Goal: Book appointment/travel/reservation

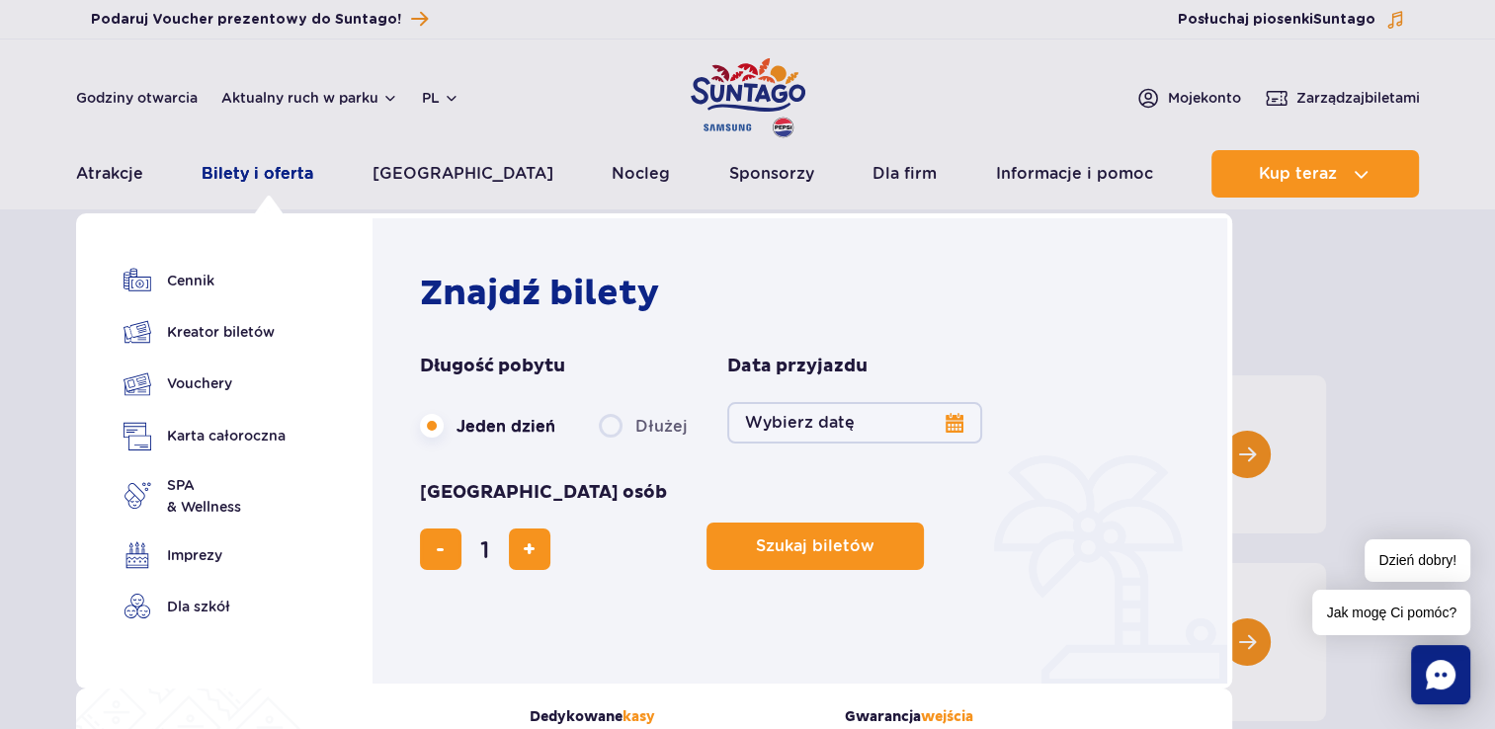
click at [268, 171] on link "Bilety i oferta" at bounding box center [258, 173] width 112 height 47
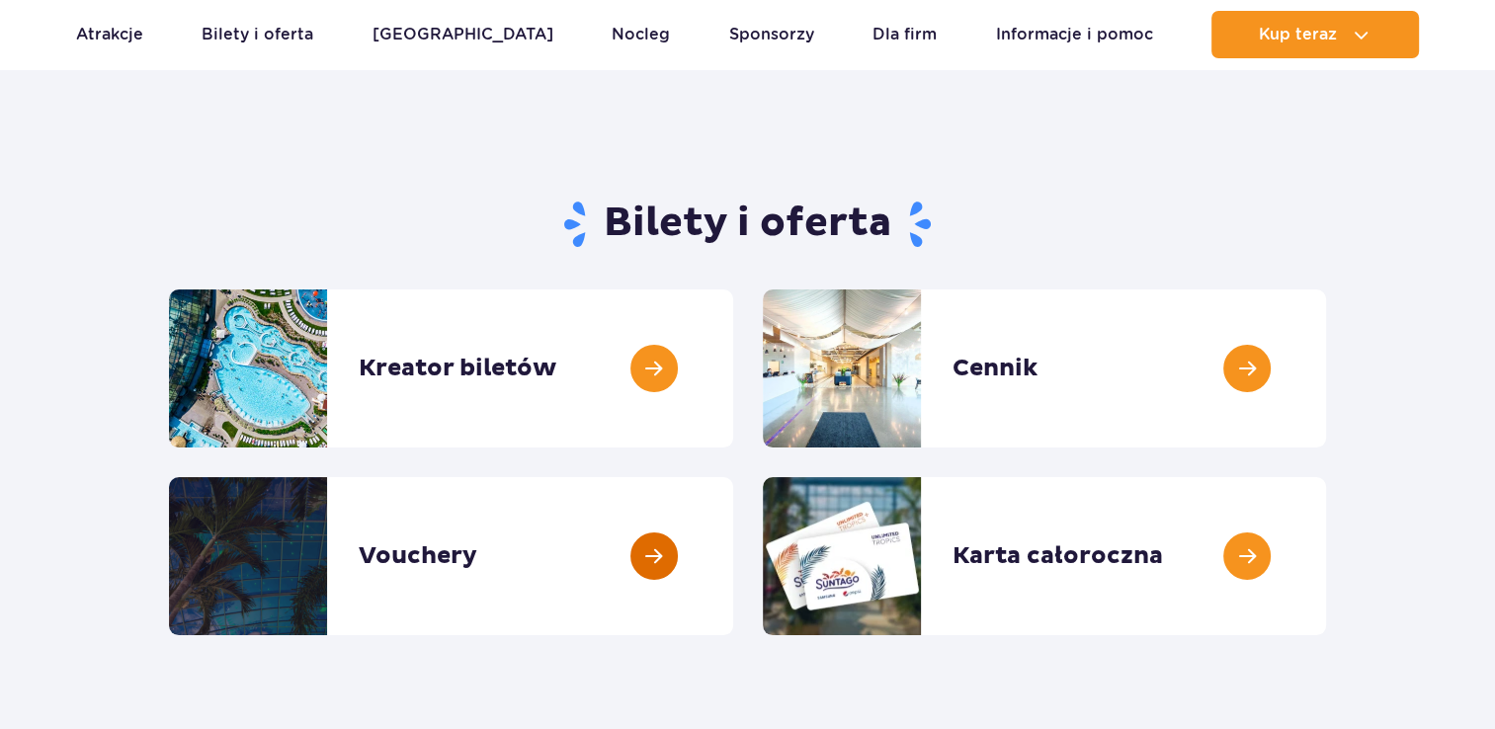
scroll to position [296, 0]
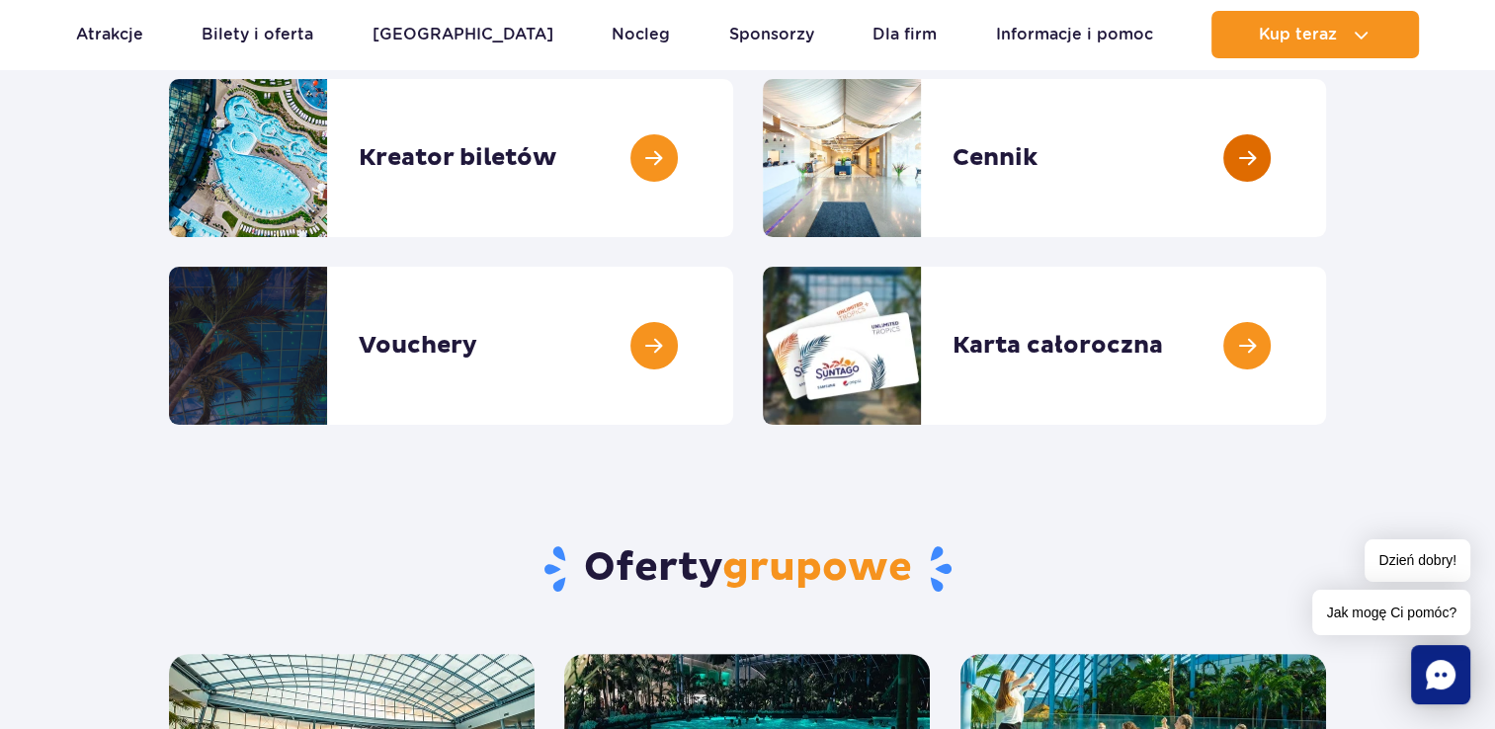
click at [1326, 177] on link at bounding box center [1326, 158] width 0 height 158
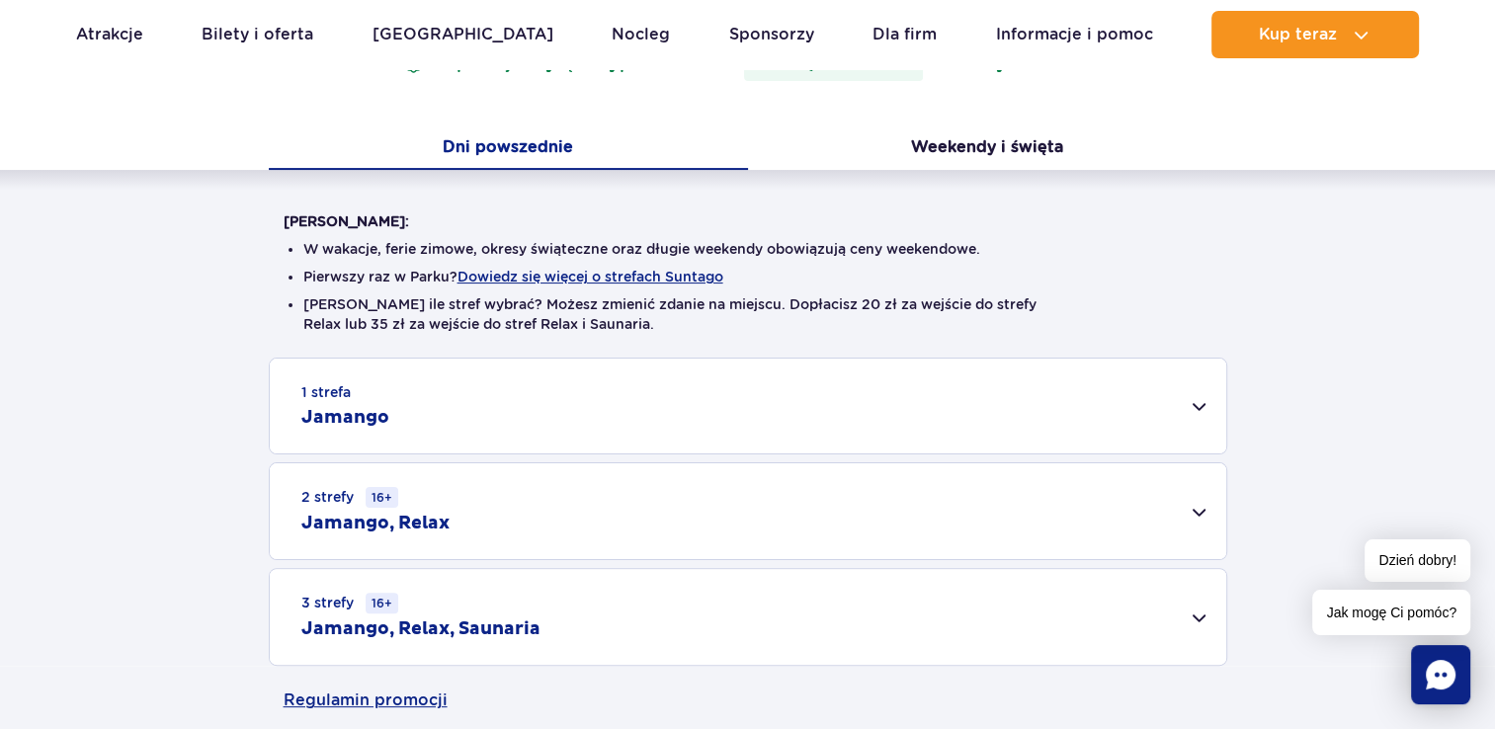
scroll to position [494, 0]
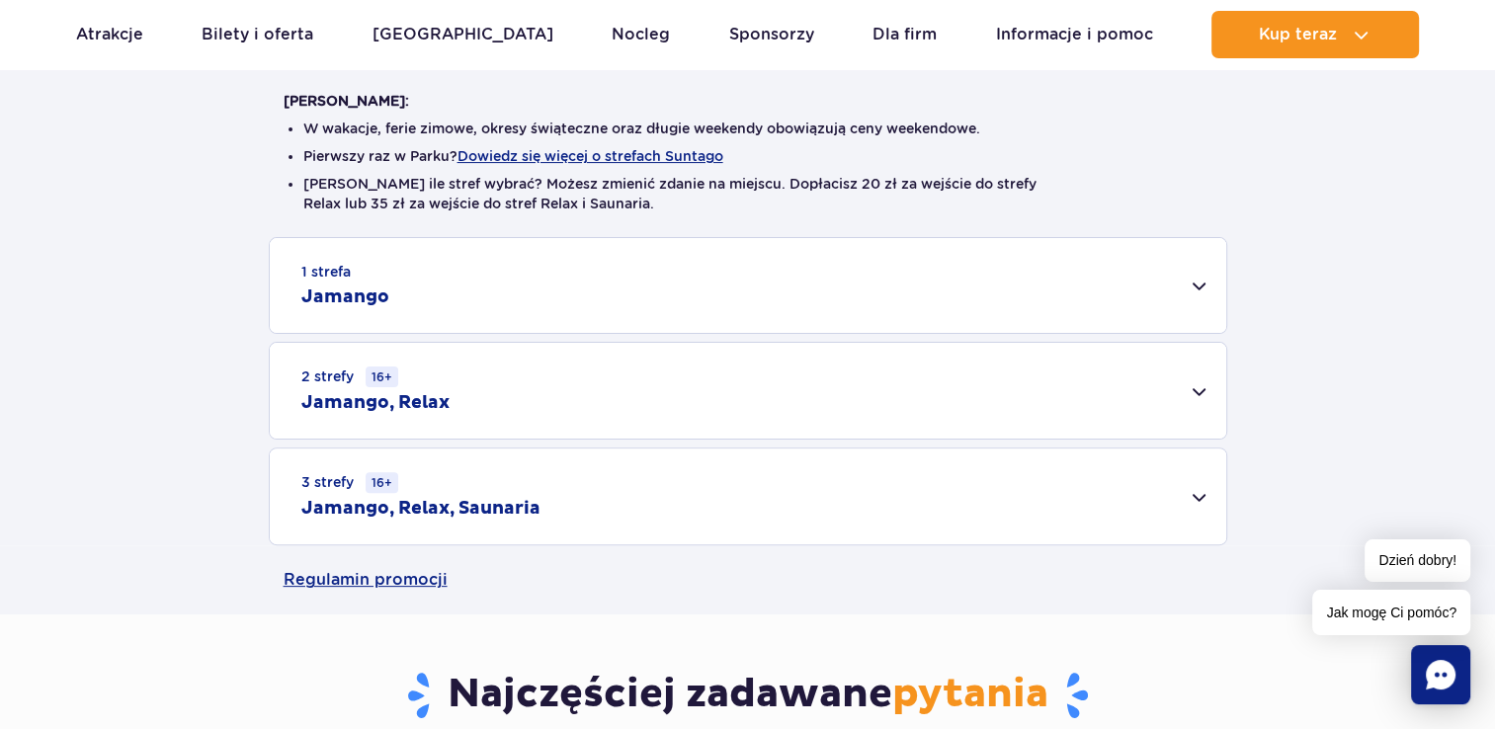
click at [603, 393] on div "2 strefy 16+ Jamango, Relax" at bounding box center [748, 391] width 956 height 96
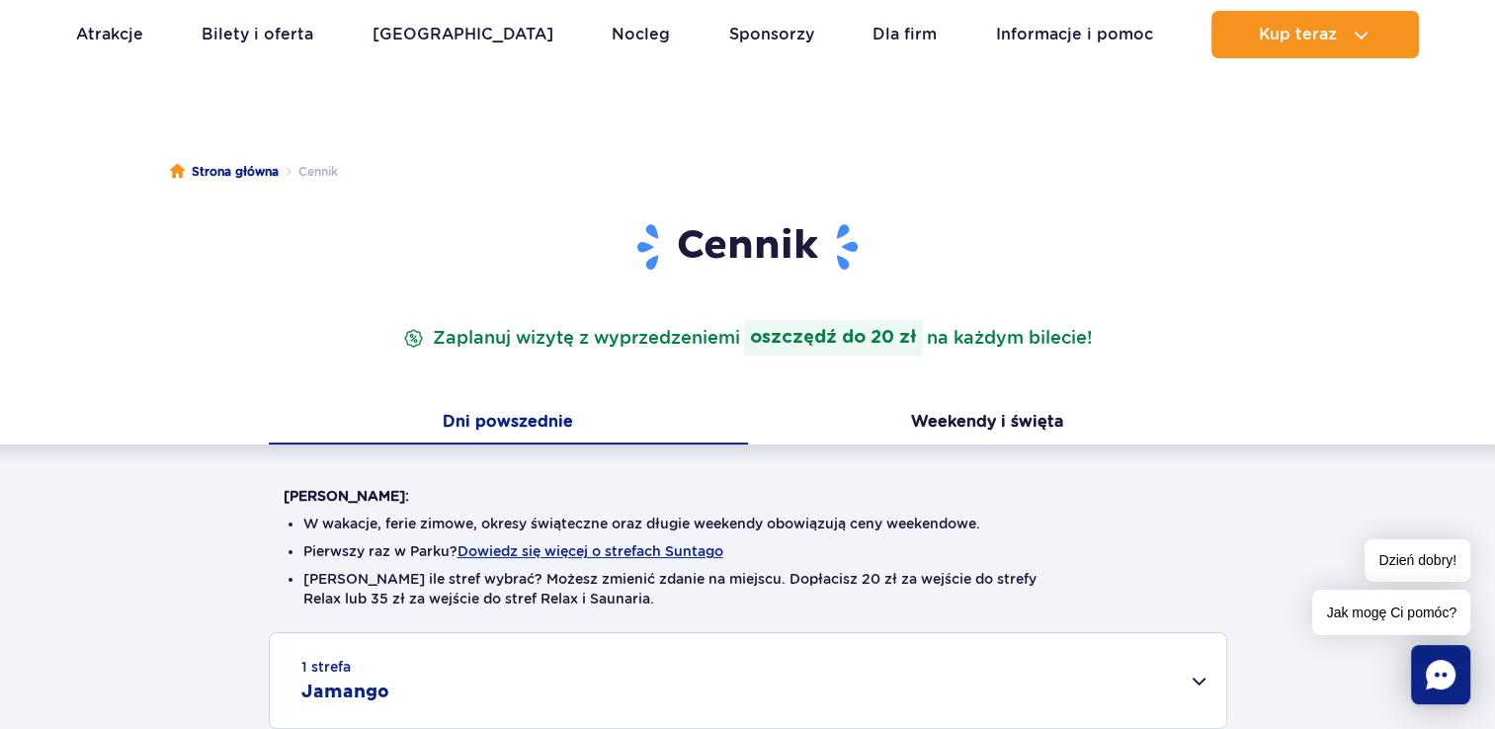
scroll to position [0, 0]
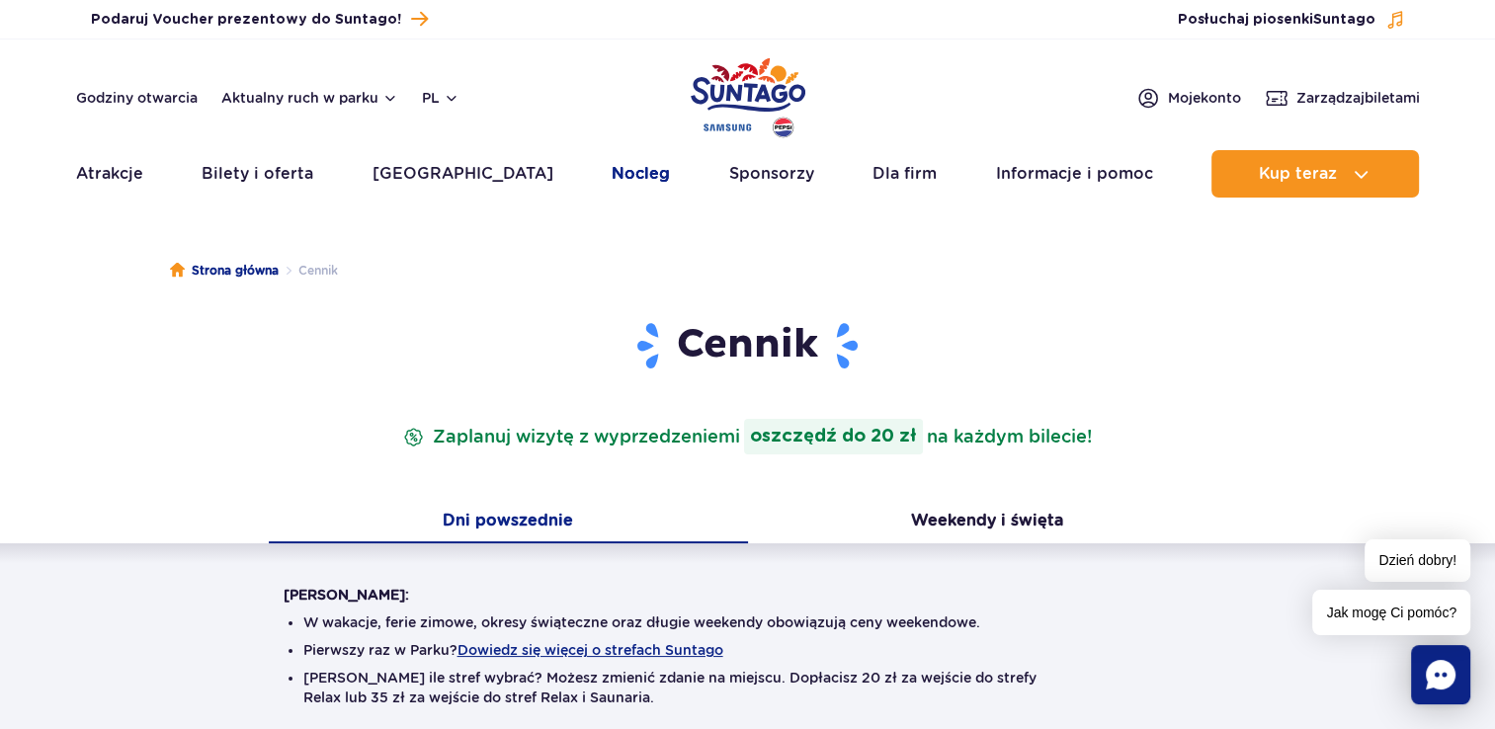
click at [616, 173] on link "Nocleg" at bounding box center [641, 173] width 58 height 47
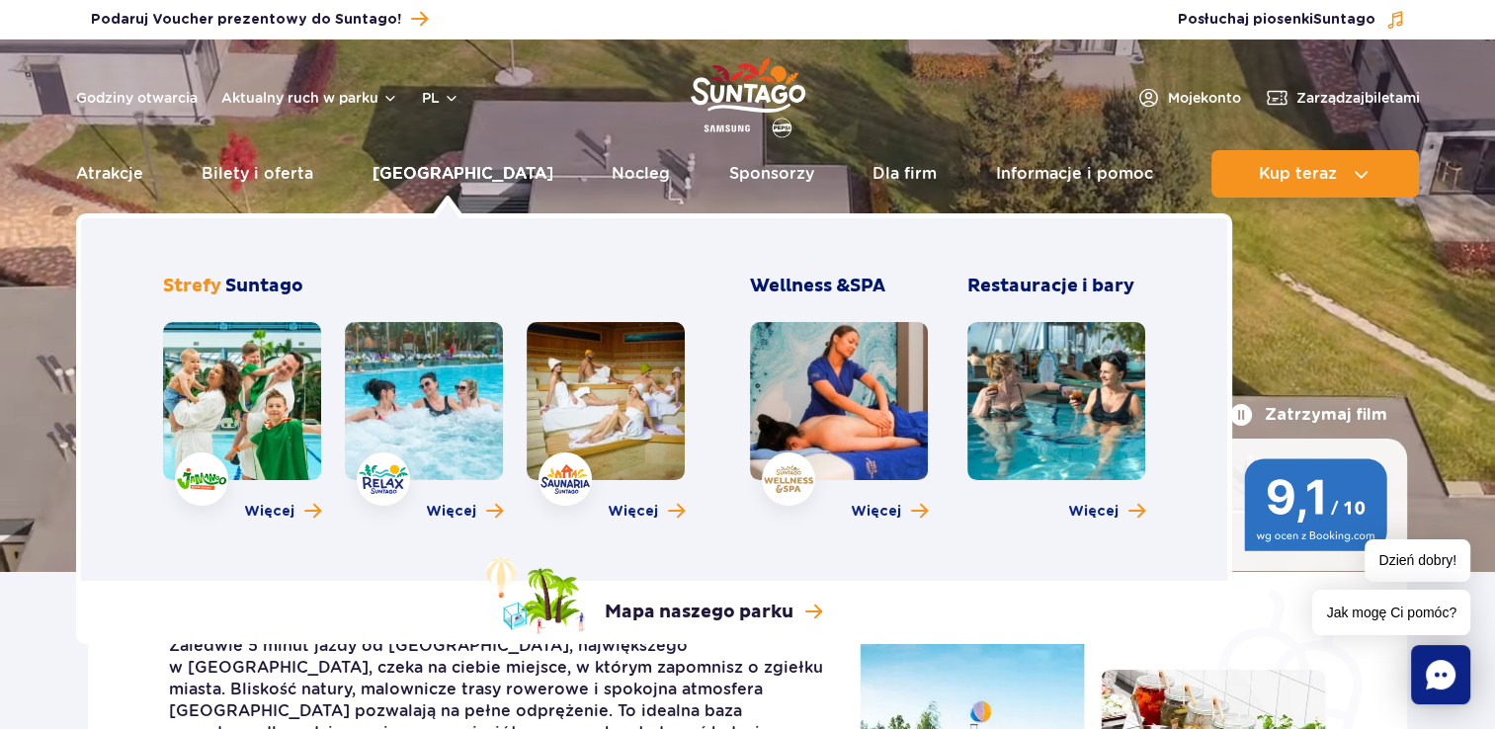
click at [424, 170] on link "[GEOGRAPHIC_DATA]" at bounding box center [462, 173] width 181 height 47
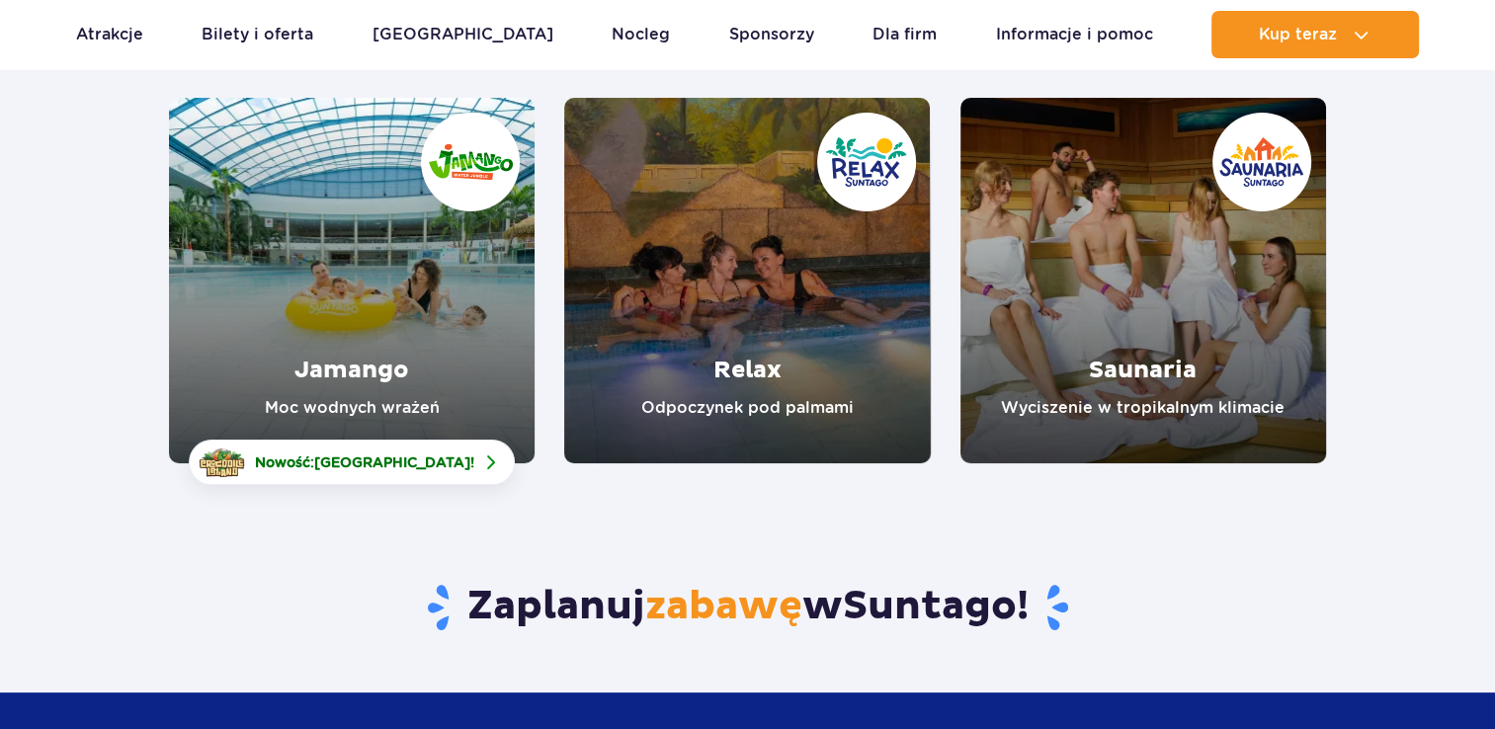
scroll to position [296, 0]
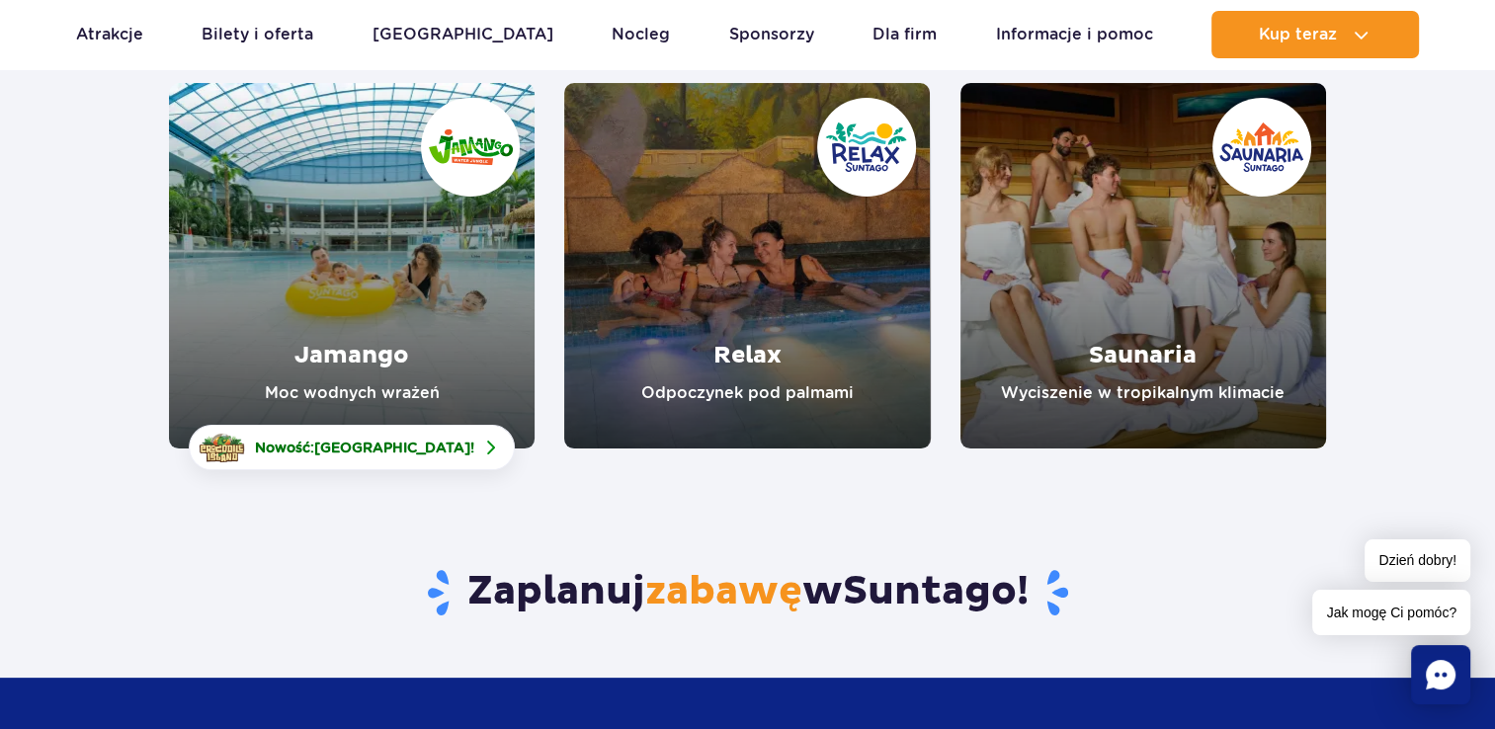
click at [755, 271] on link "Relax" at bounding box center [747, 266] width 366 height 366
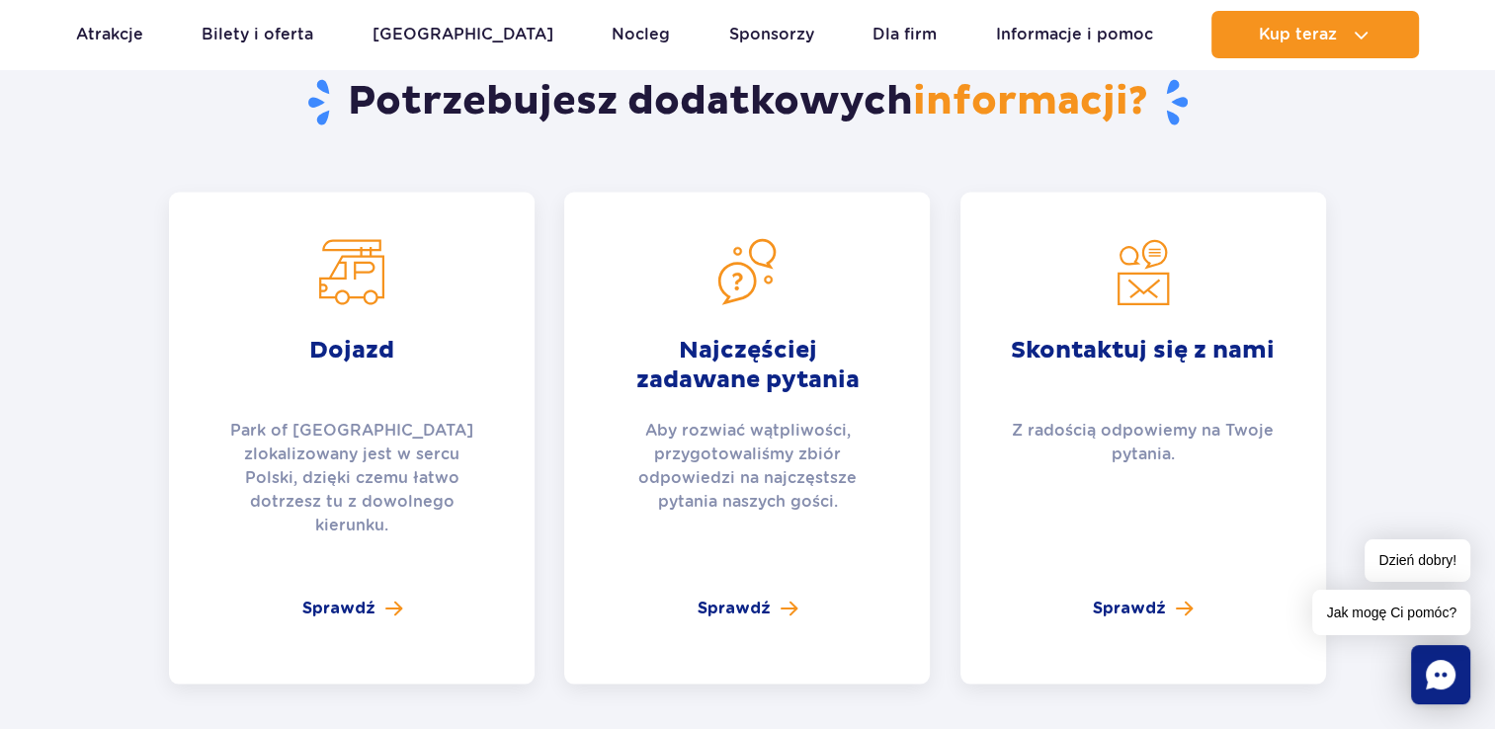
scroll to position [3952, 0]
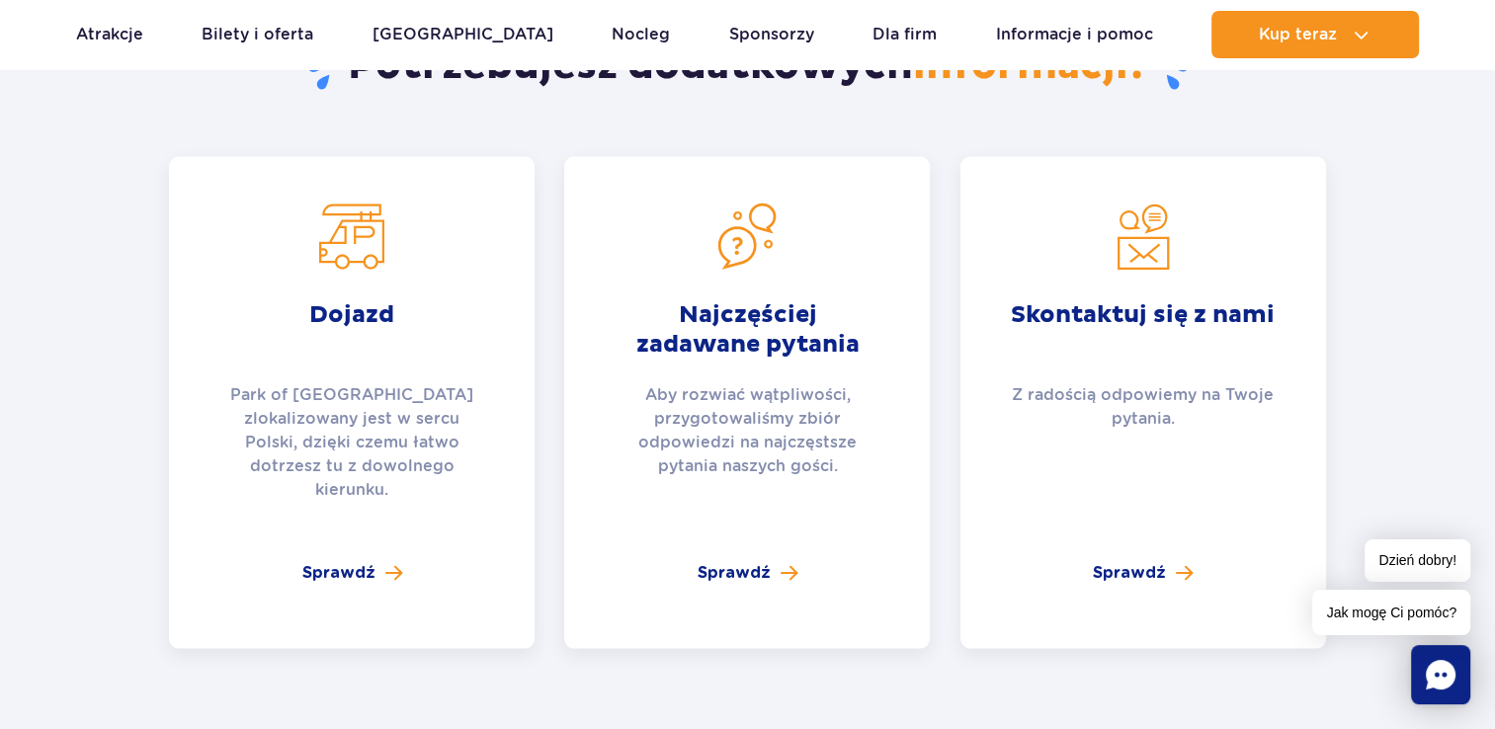
click at [746, 575] on div "Najczęściej zadawane pytania Aby rozwiać wątpliwości, przygotowaliśmy zbiór odp…" at bounding box center [747, 403] width 366 height 492
click at [741, 561] on span "Sprawdź" at bounding box center [733, 573] width 73 height 24
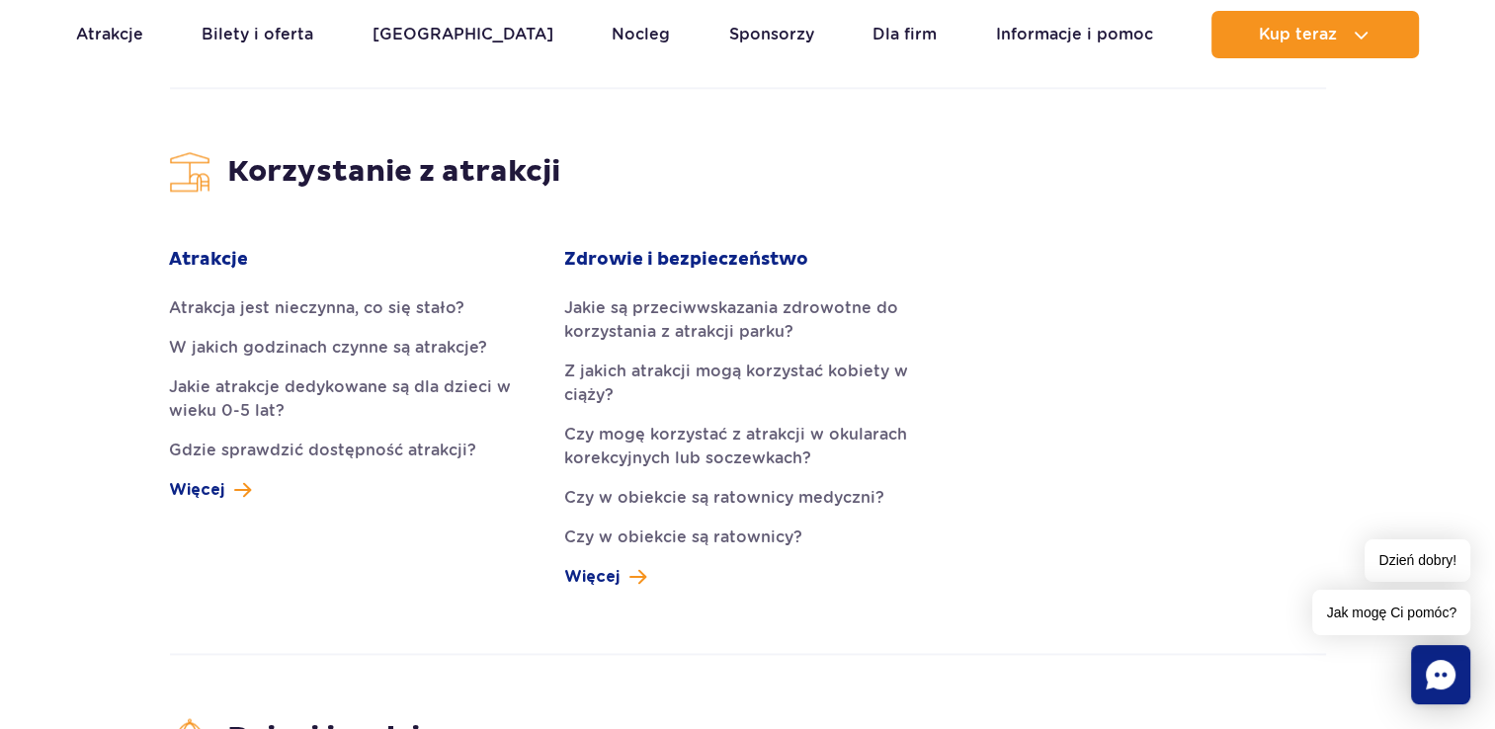
scroll to position [2569, 0]
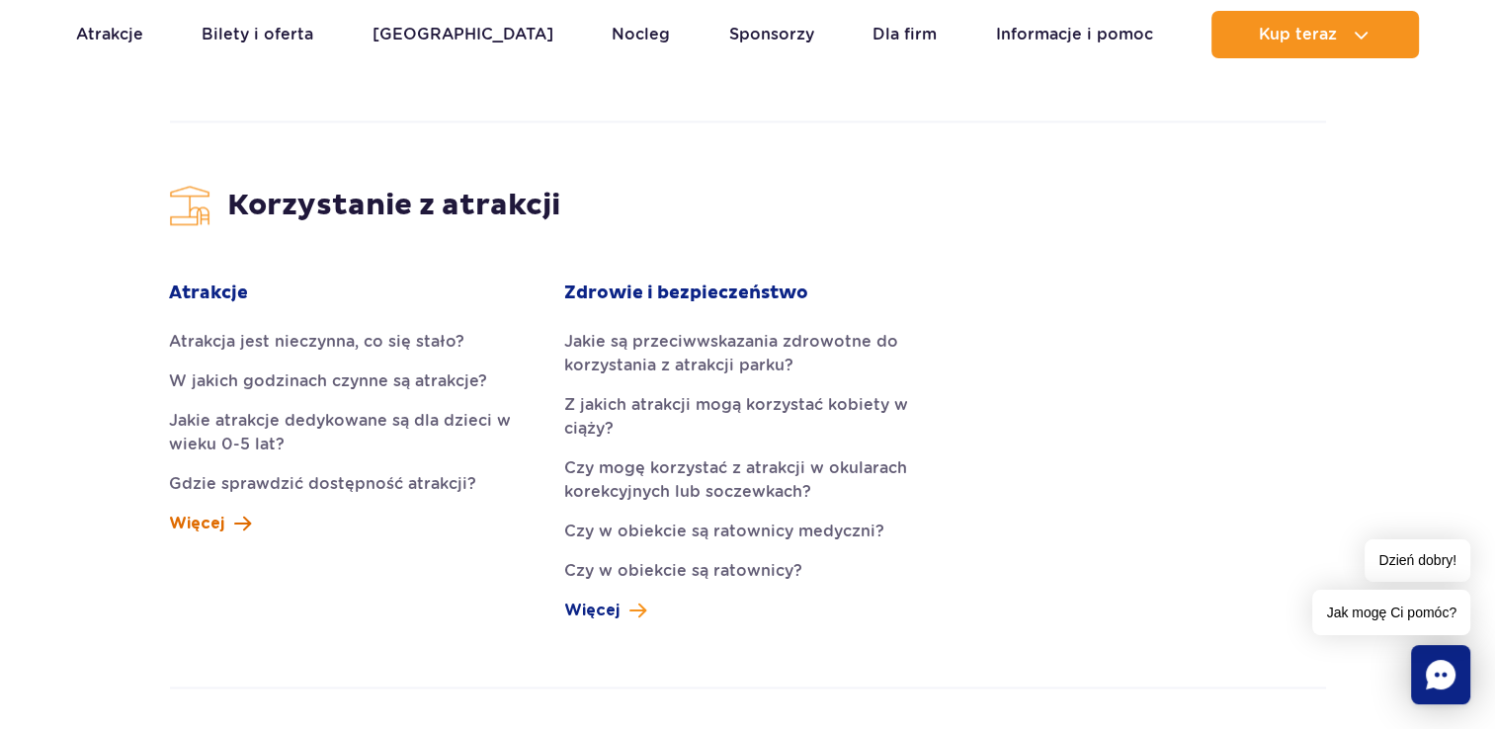
click at [229, 512] on link "Więcej" at bounding box center [210, 524] width 82 height 24
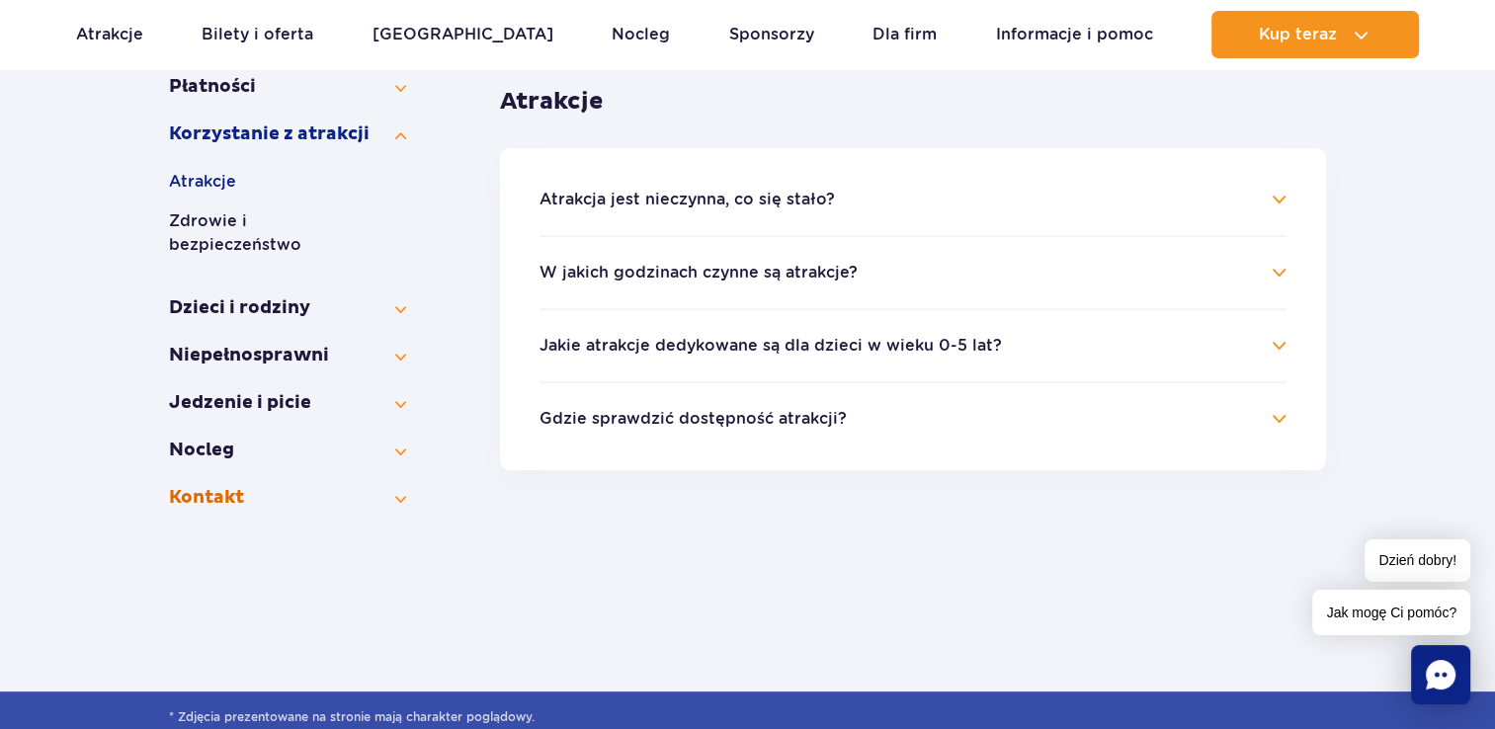
scroll to position [395, 0]
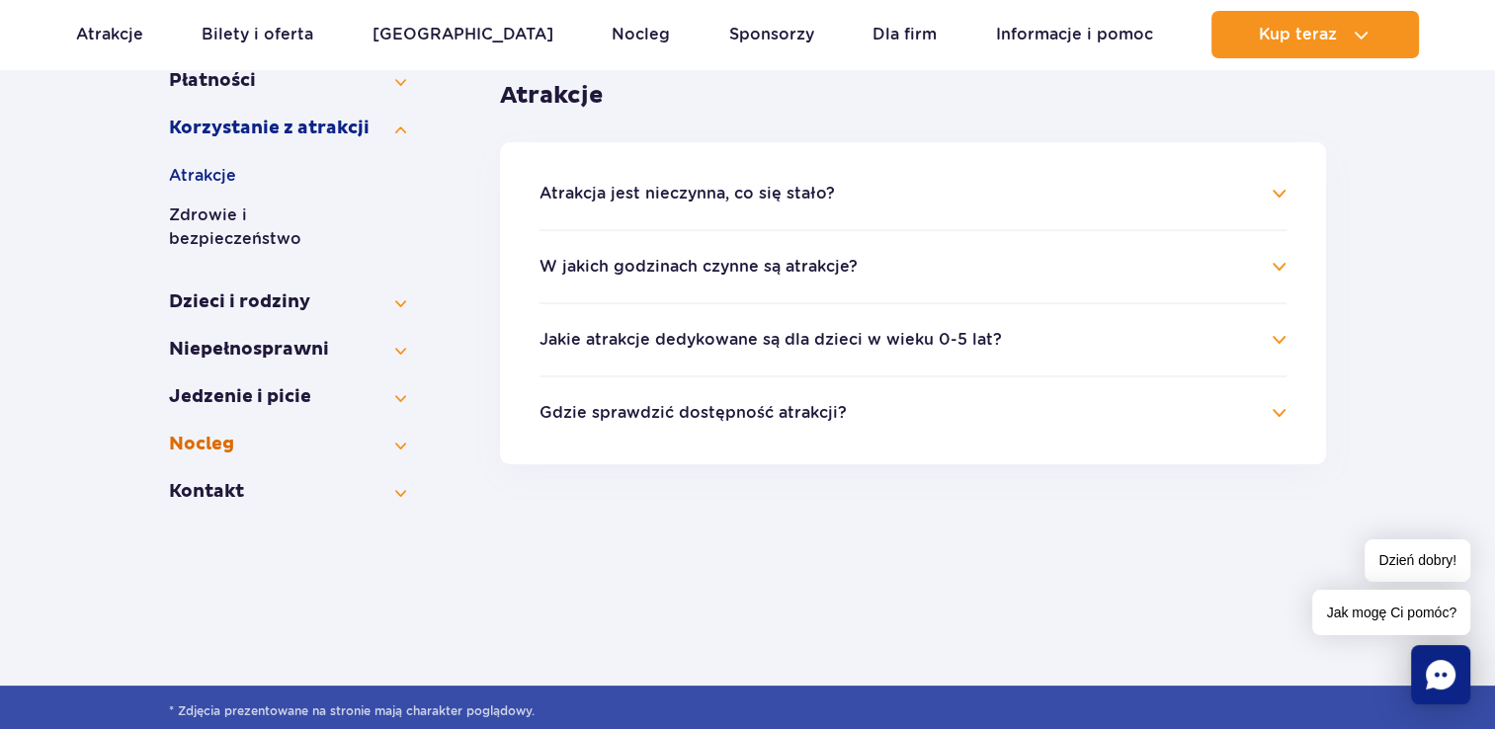
click at [194, 433] on button "Nocleg" at bounding box center [287, 445] width 237 height 24
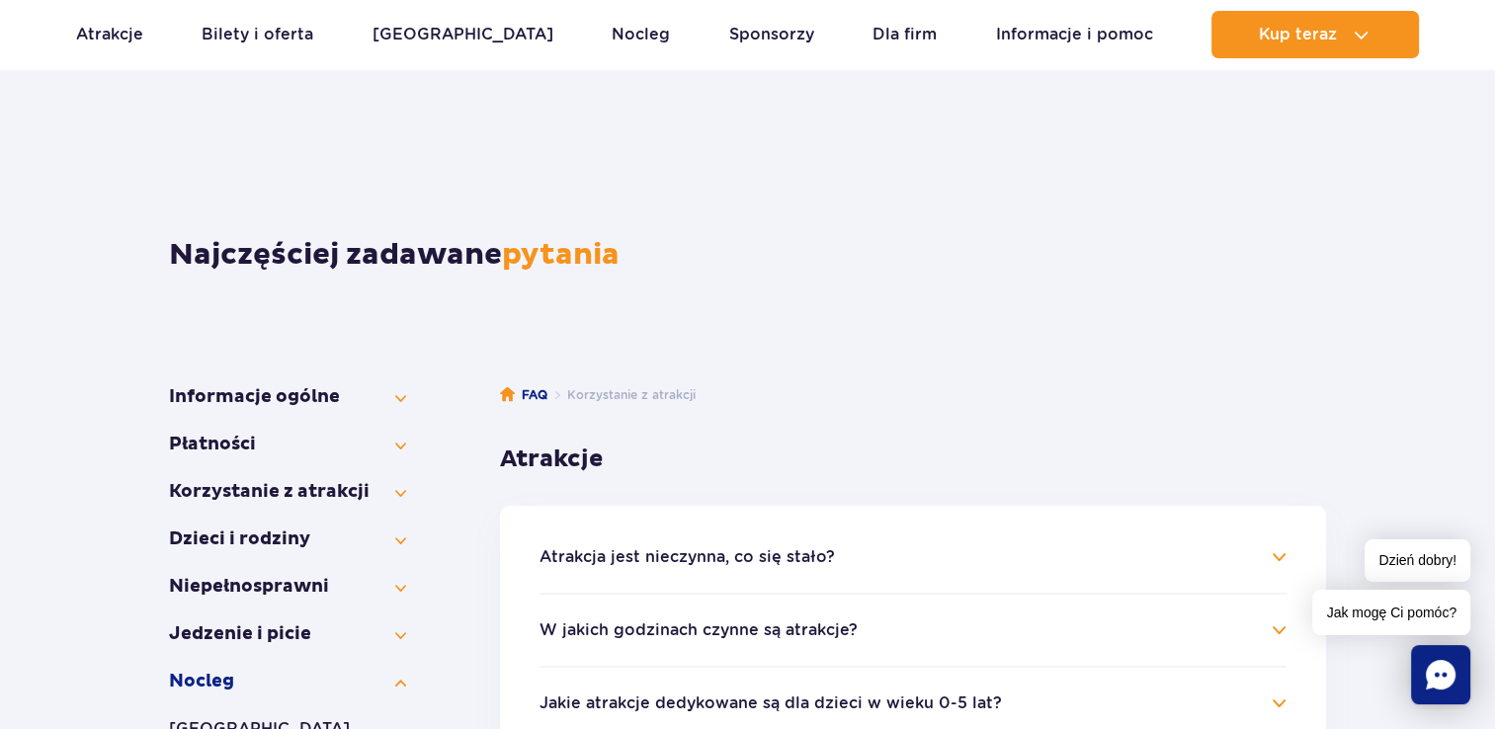
scroll to position [0, 0]
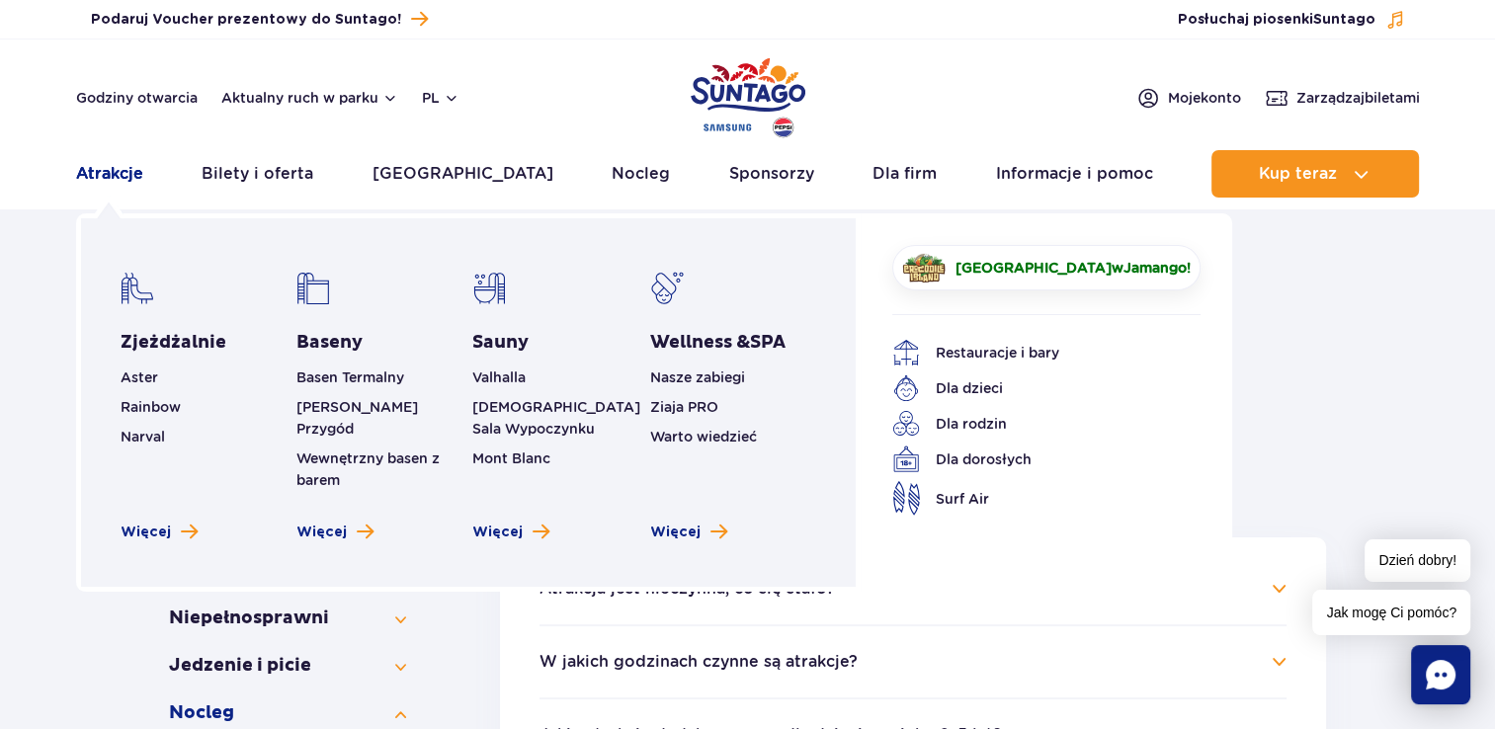
click at [117, 180] on link "Atrakcje" at bounding box center [109, 173] width 67 height 47
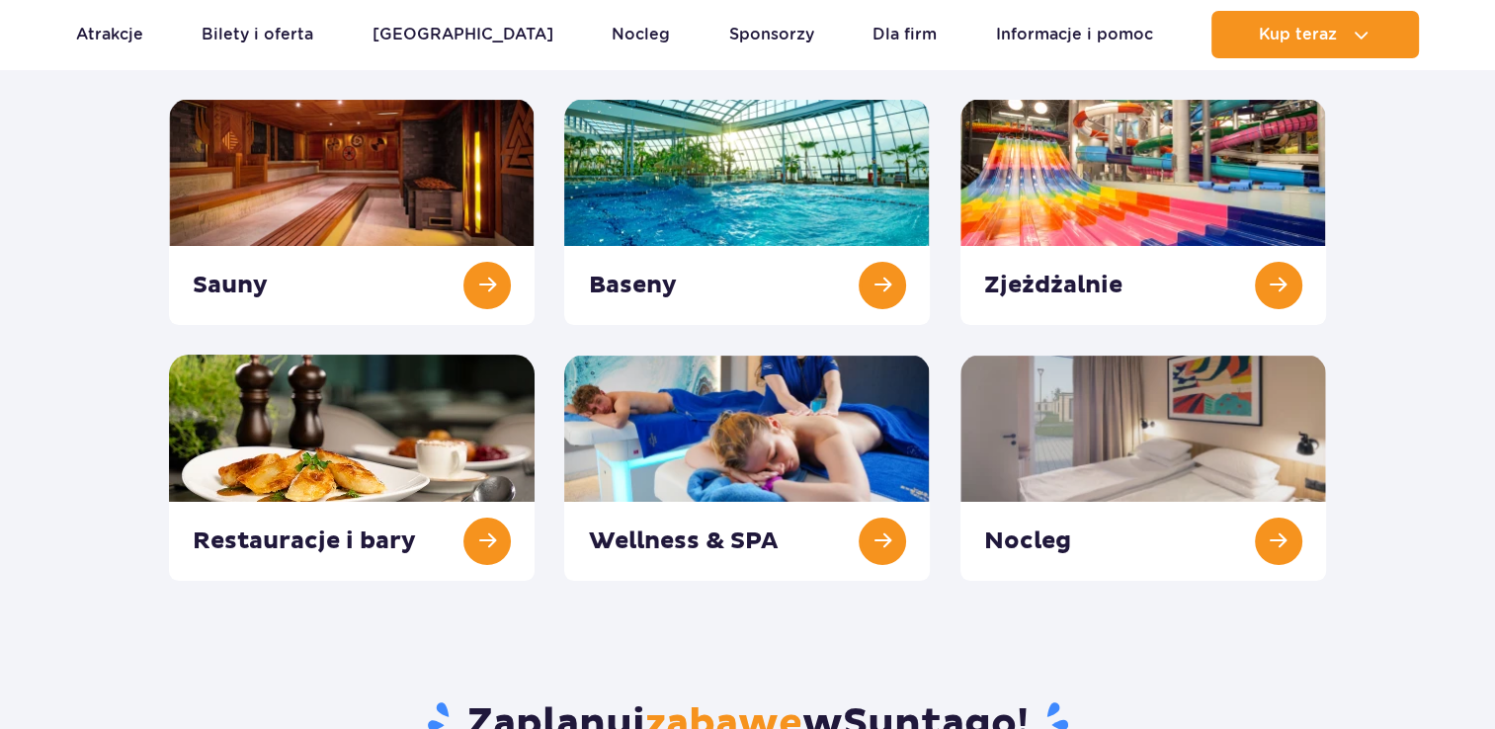
scroll to position [296, 0]
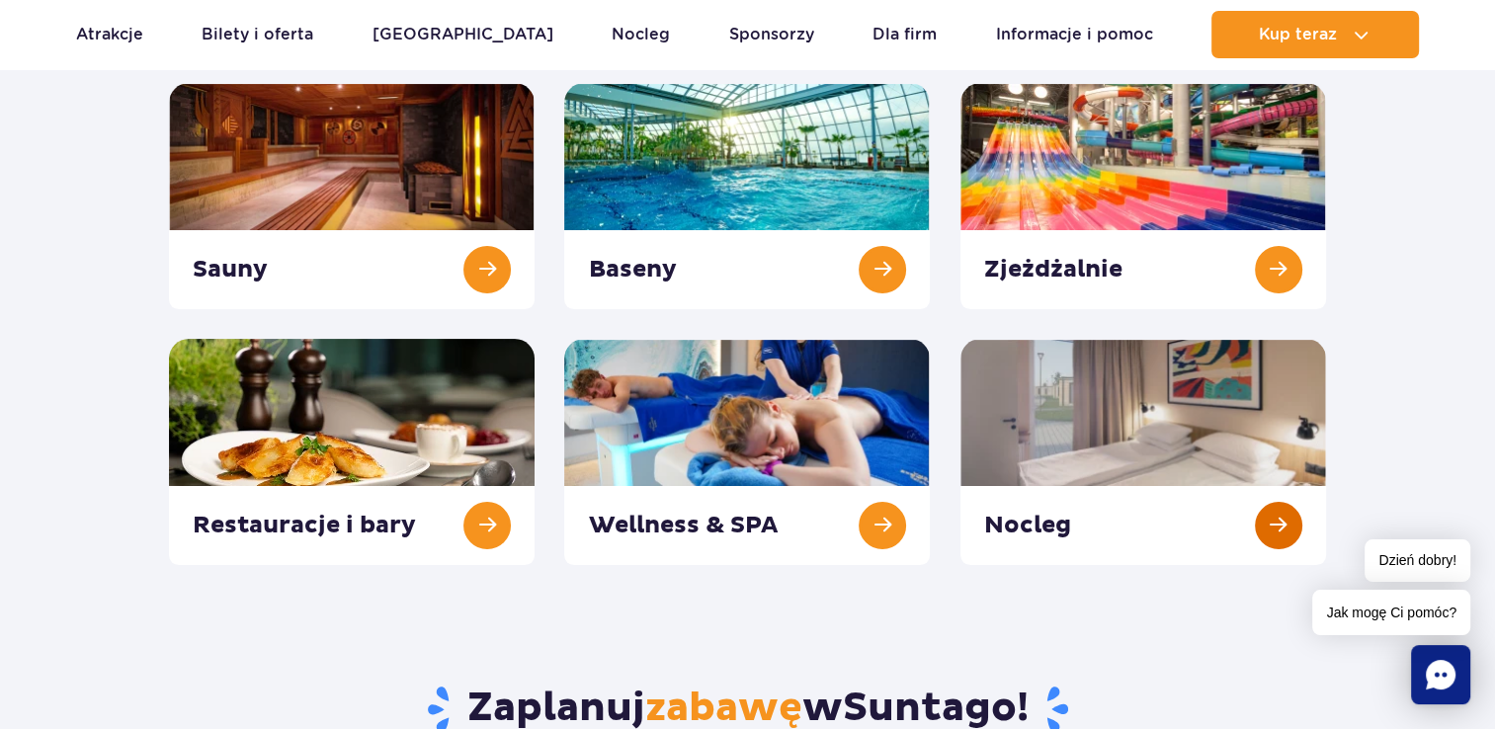
click at [1156, 389] on link at bounding box center [1143, 452] width 366 height 226
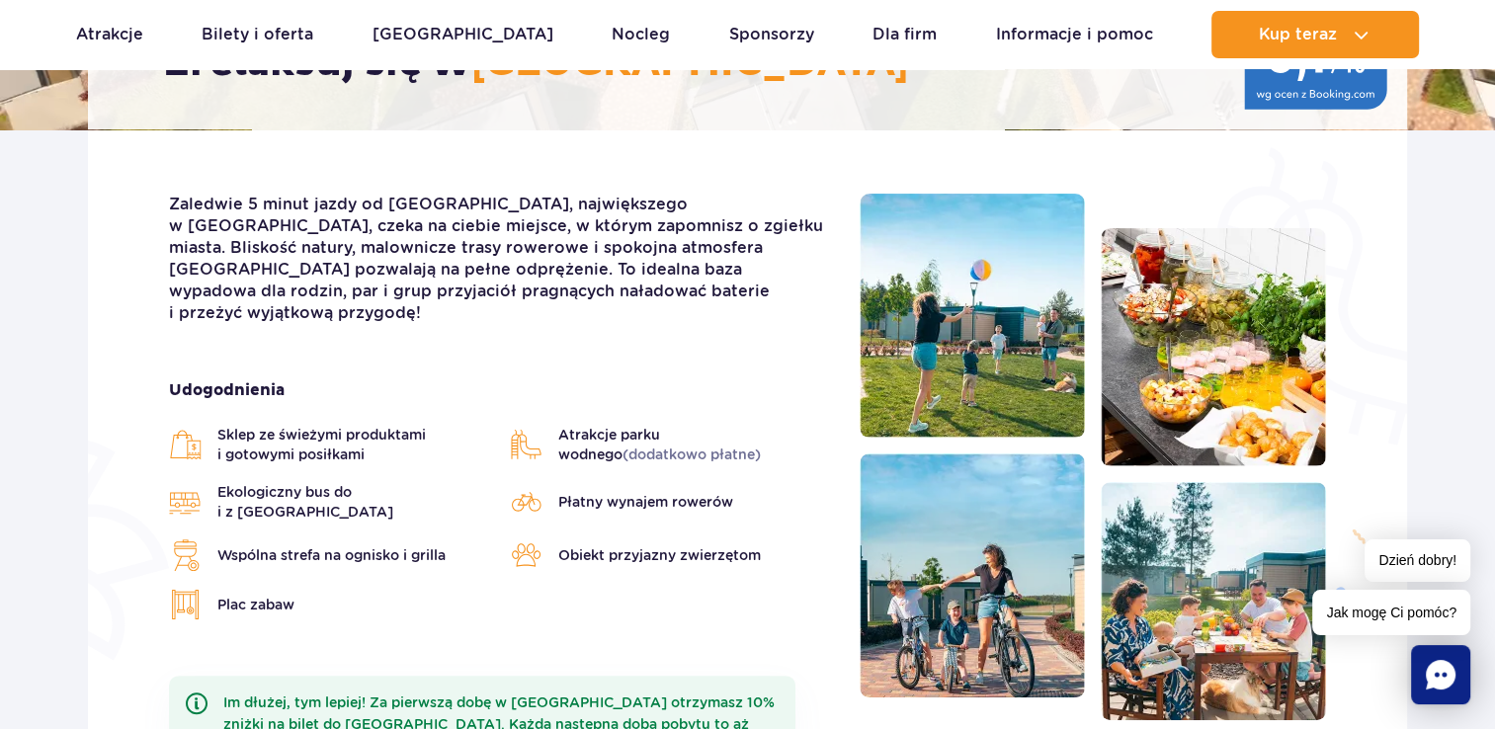
scroll to position [296, 0]
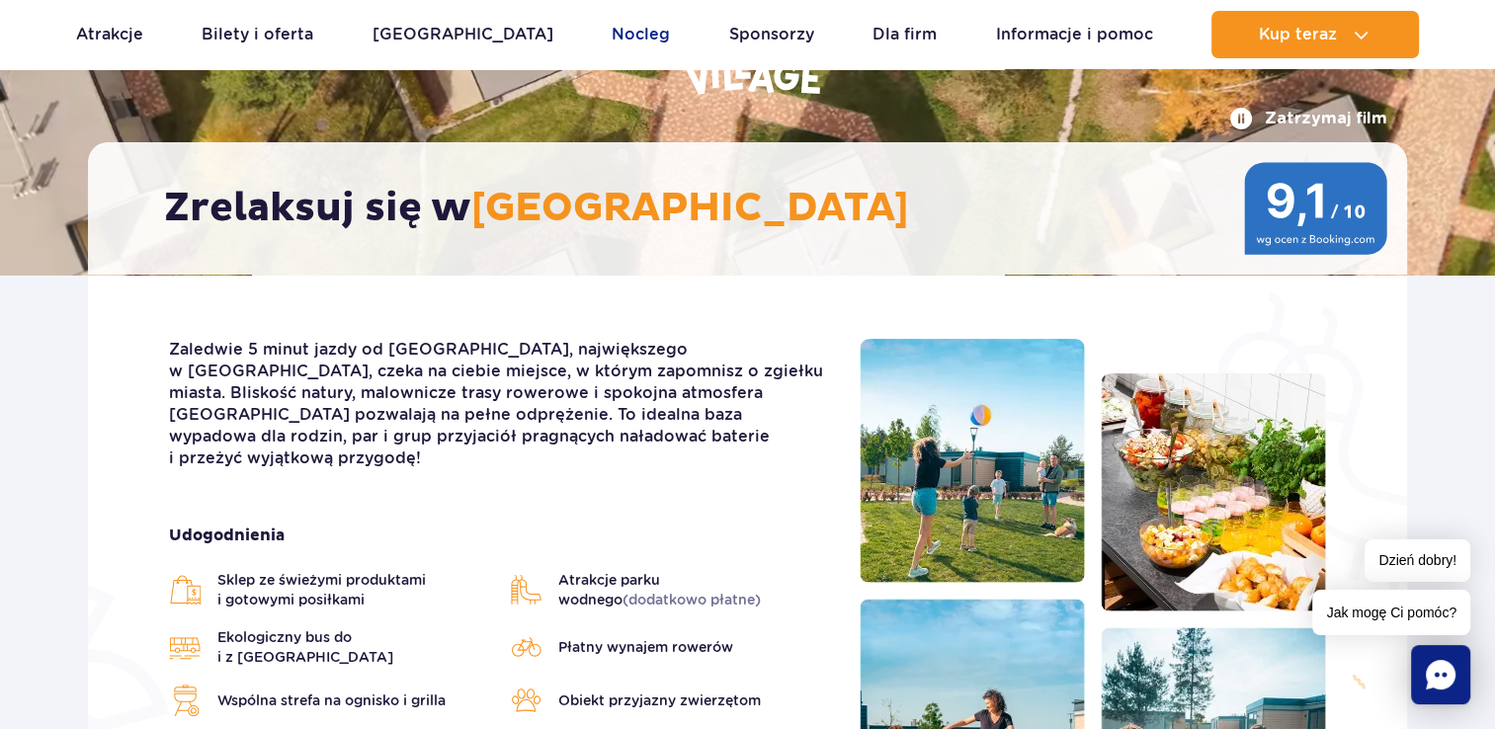
click at [612, 35] on link "Nocleg" at bounding box center [641, 34] width 58 height 47
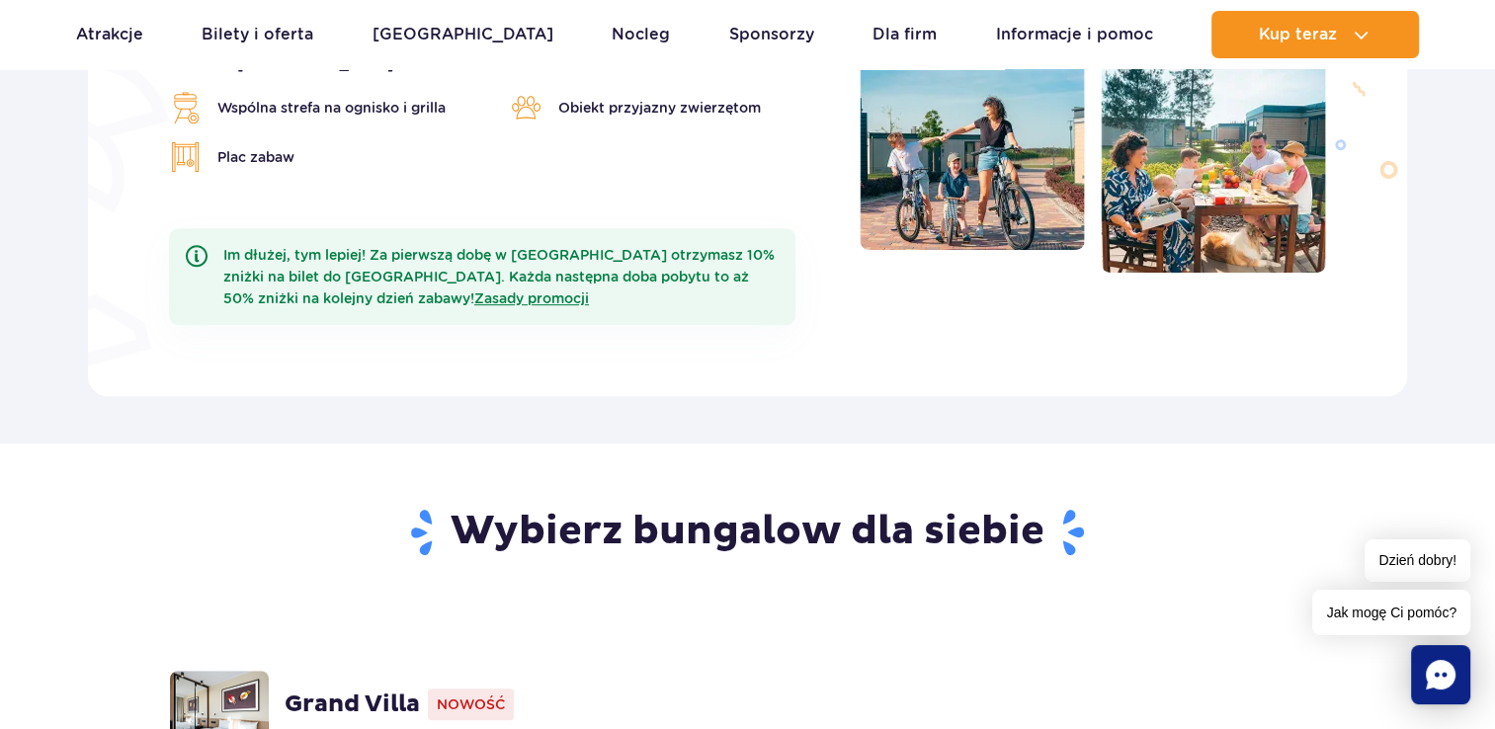
scroll to position [1186, 0]
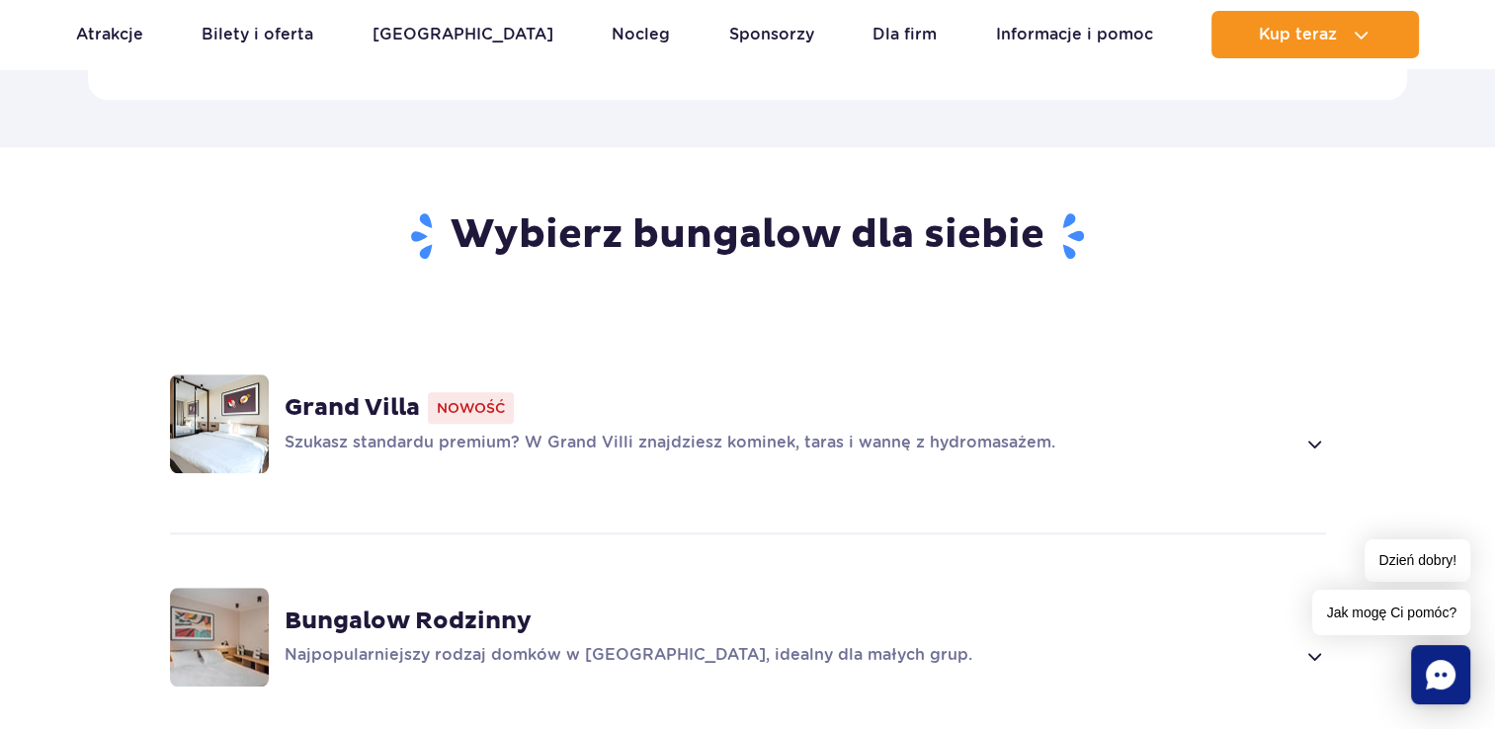
click at [719, 400] on div "Grand Villa Nowość Szukasz standardu premium? W Grand Villi znajdziesz kominek,…" at bounding box center [805, 423] width 1041 height 63
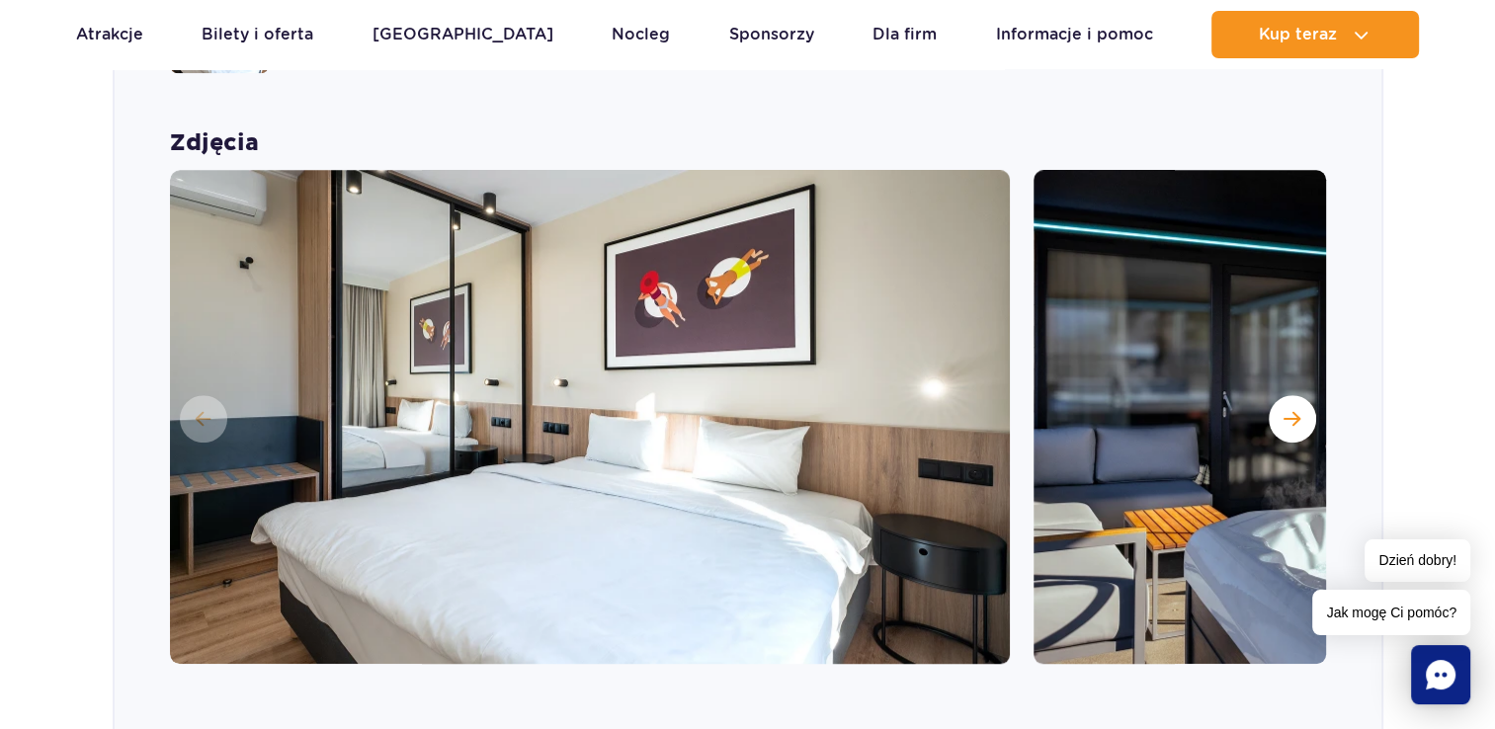
scroll to position [1582, 0]
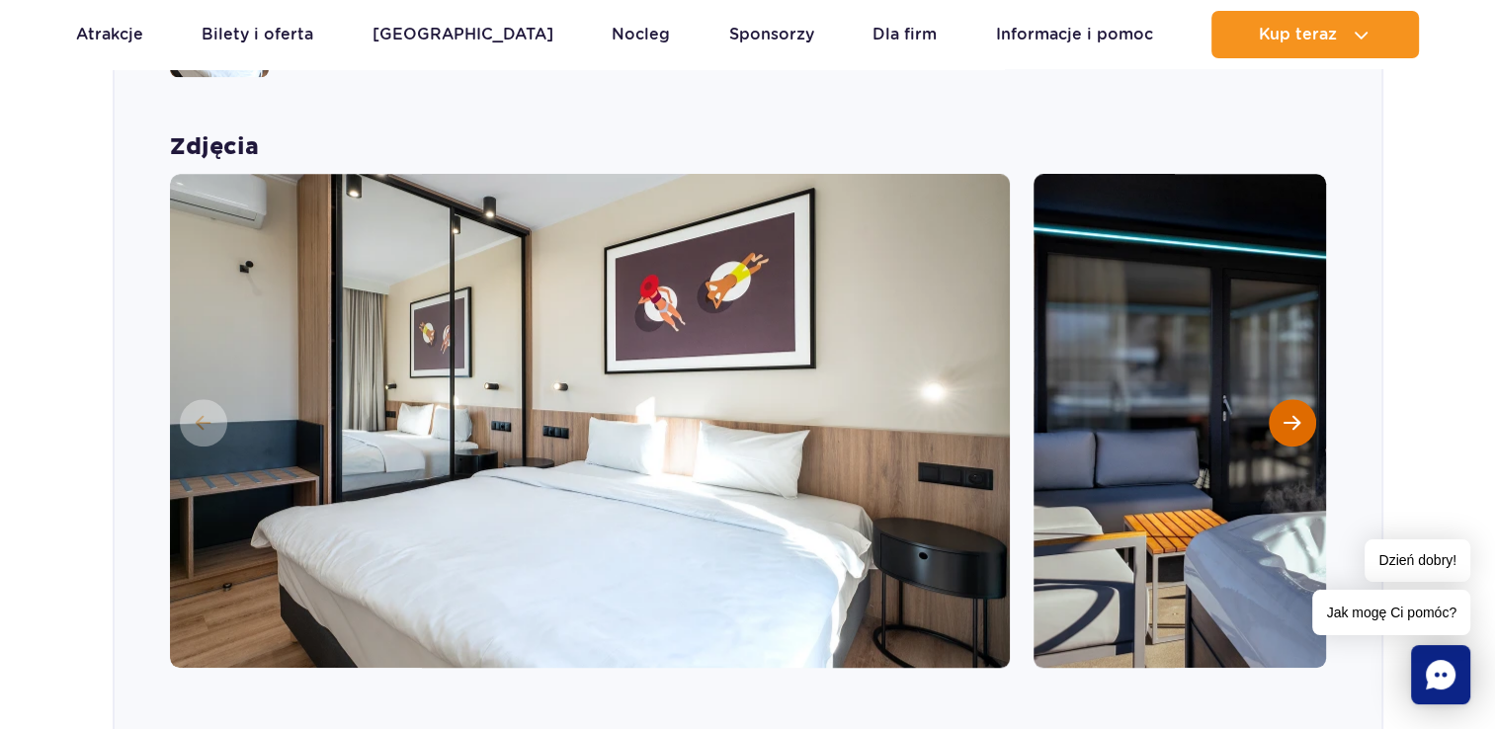
click at [1284, 401] on button "Następny slajd" at bounding box center [1292, 422] width 47 height 47
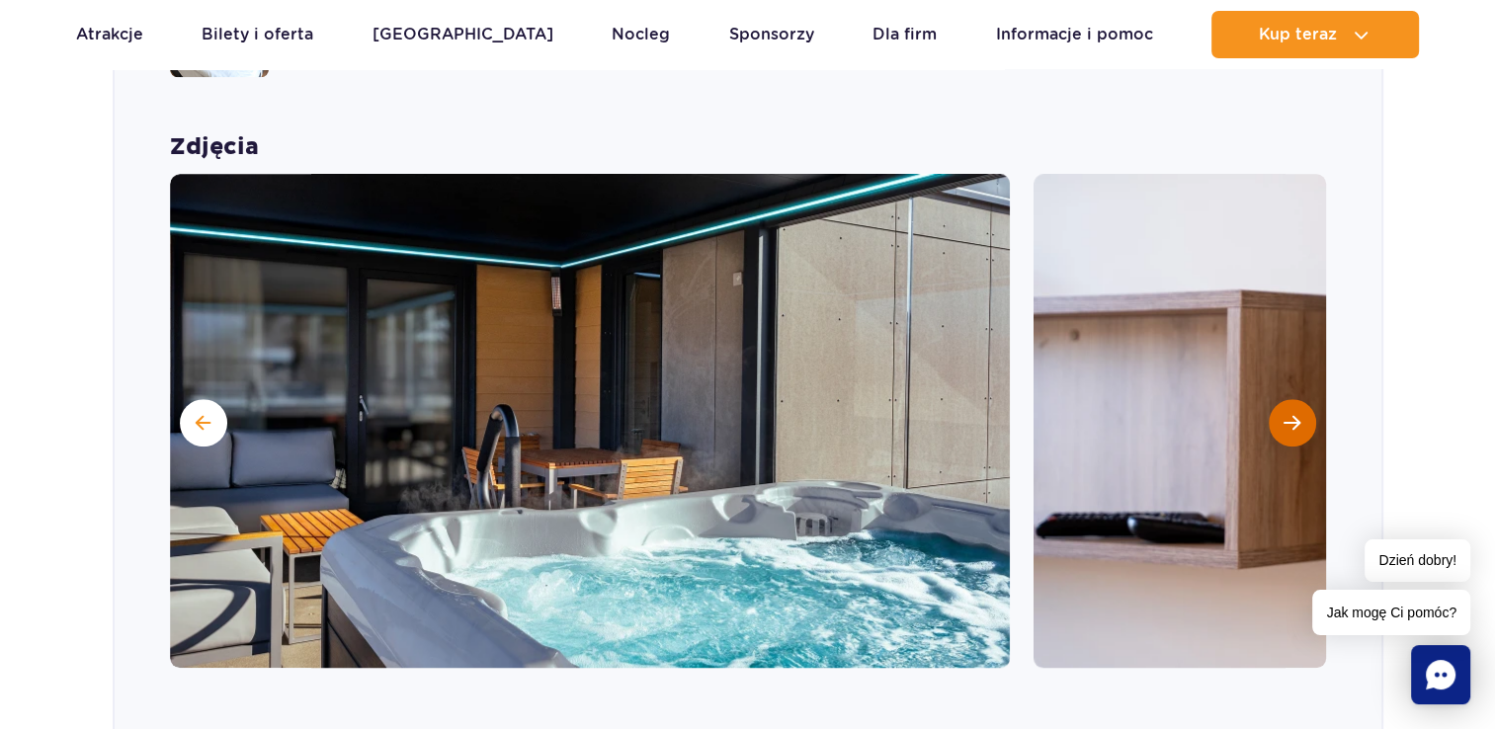
click at [1280, 399] on button "Następny slajd" at bounding box center [1292, 422] width 47 height 47
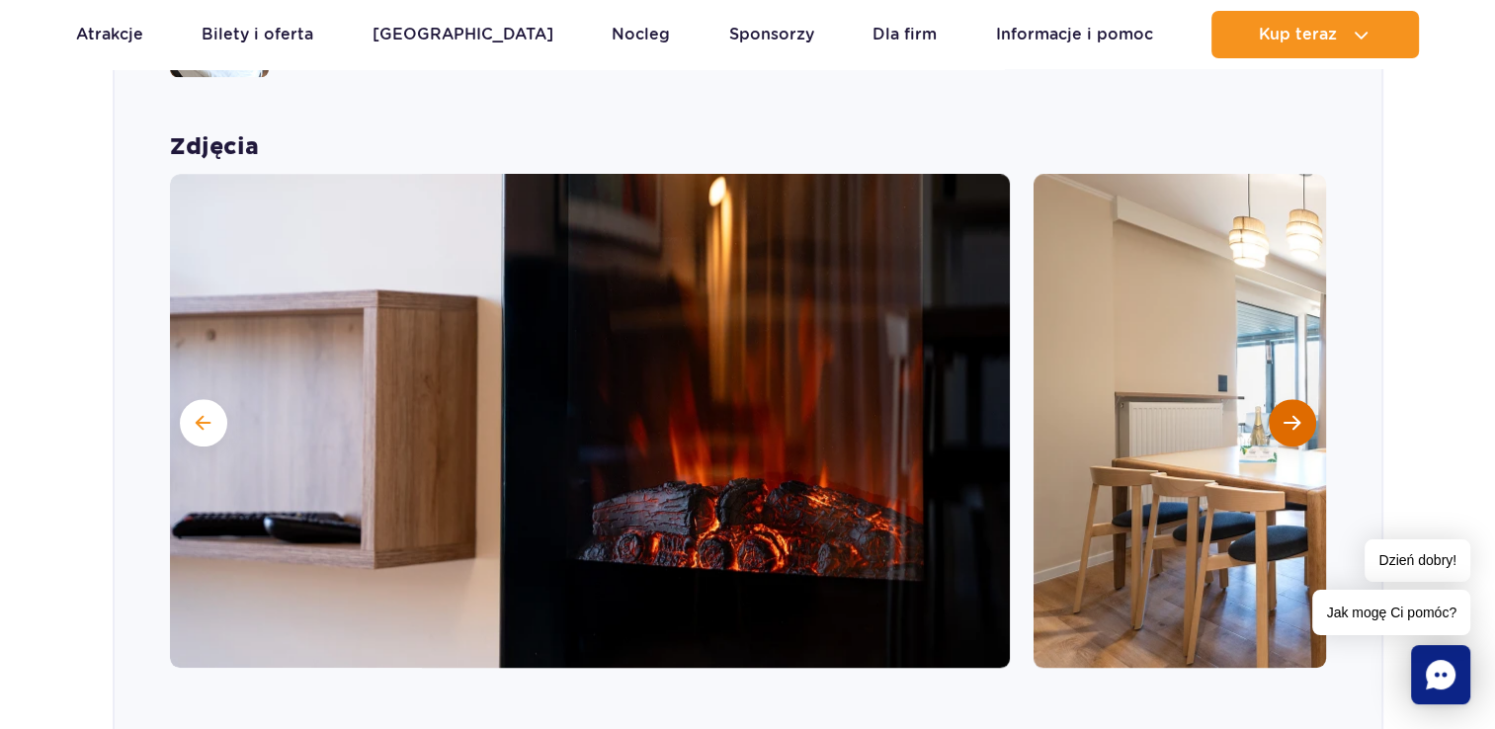
click at [1280, 399] on button "Następny slajd" at bounding box center [1292, 422] width 47 height 47
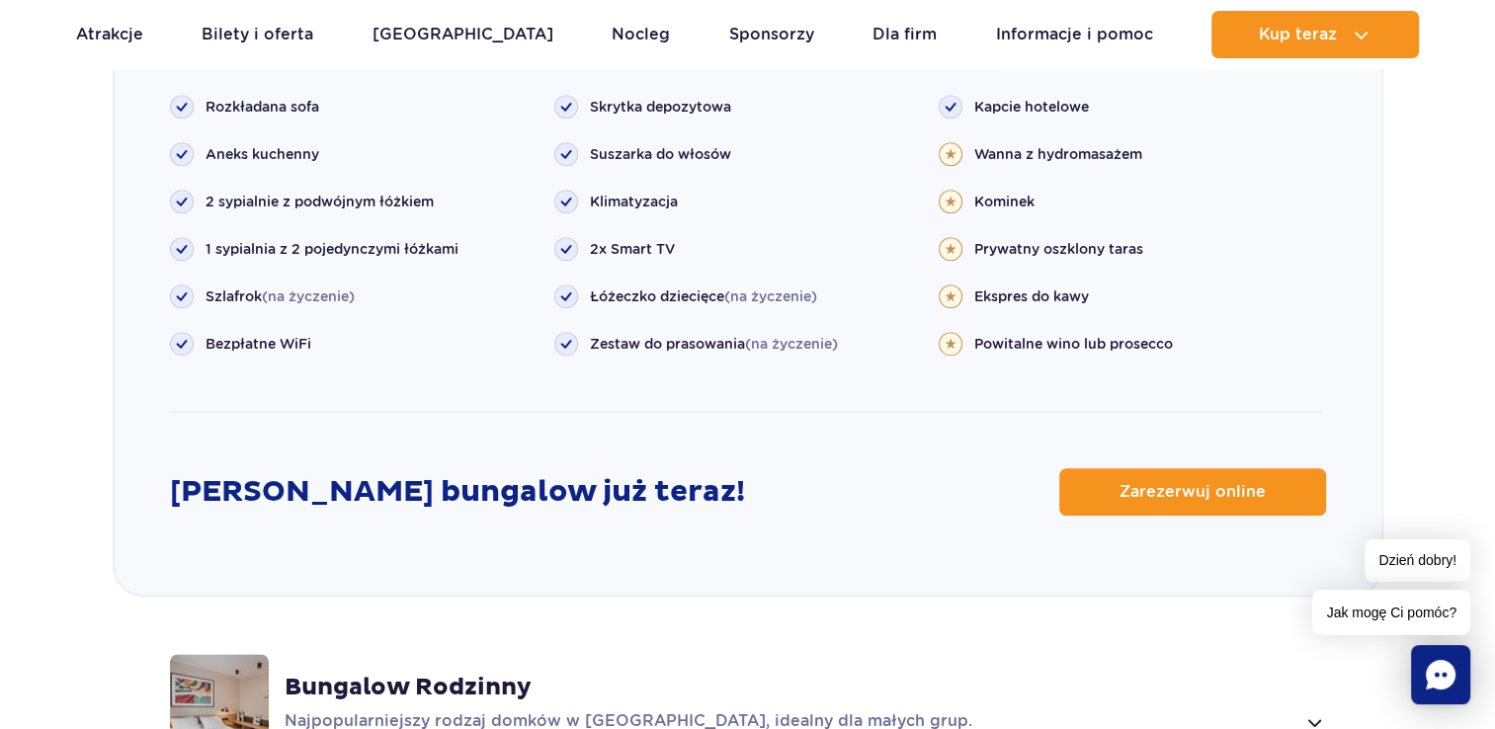
scroll to position [2174, 0]
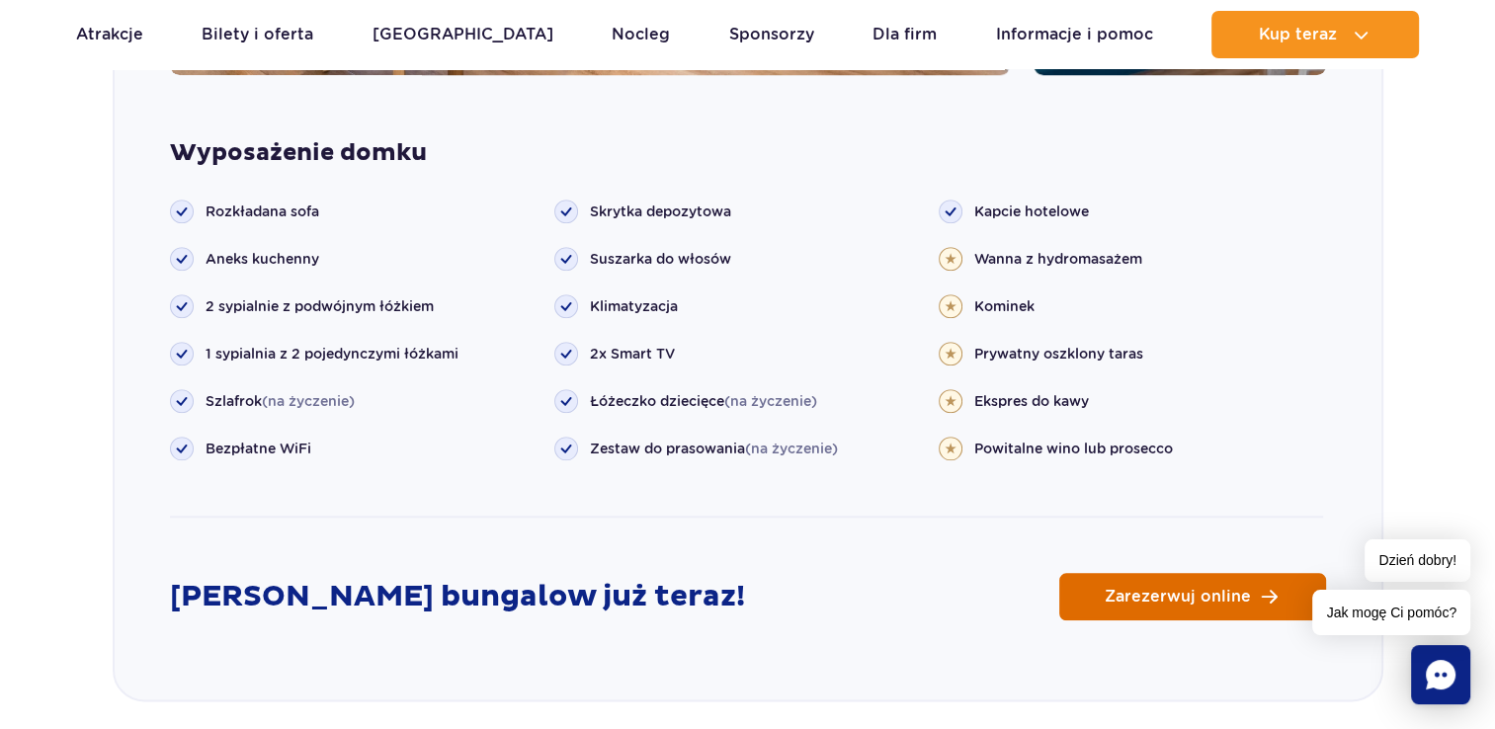
click at [1095, 573] on link "Zarezerwuj online" at bounding box center [1192, 596] width 267 height 47
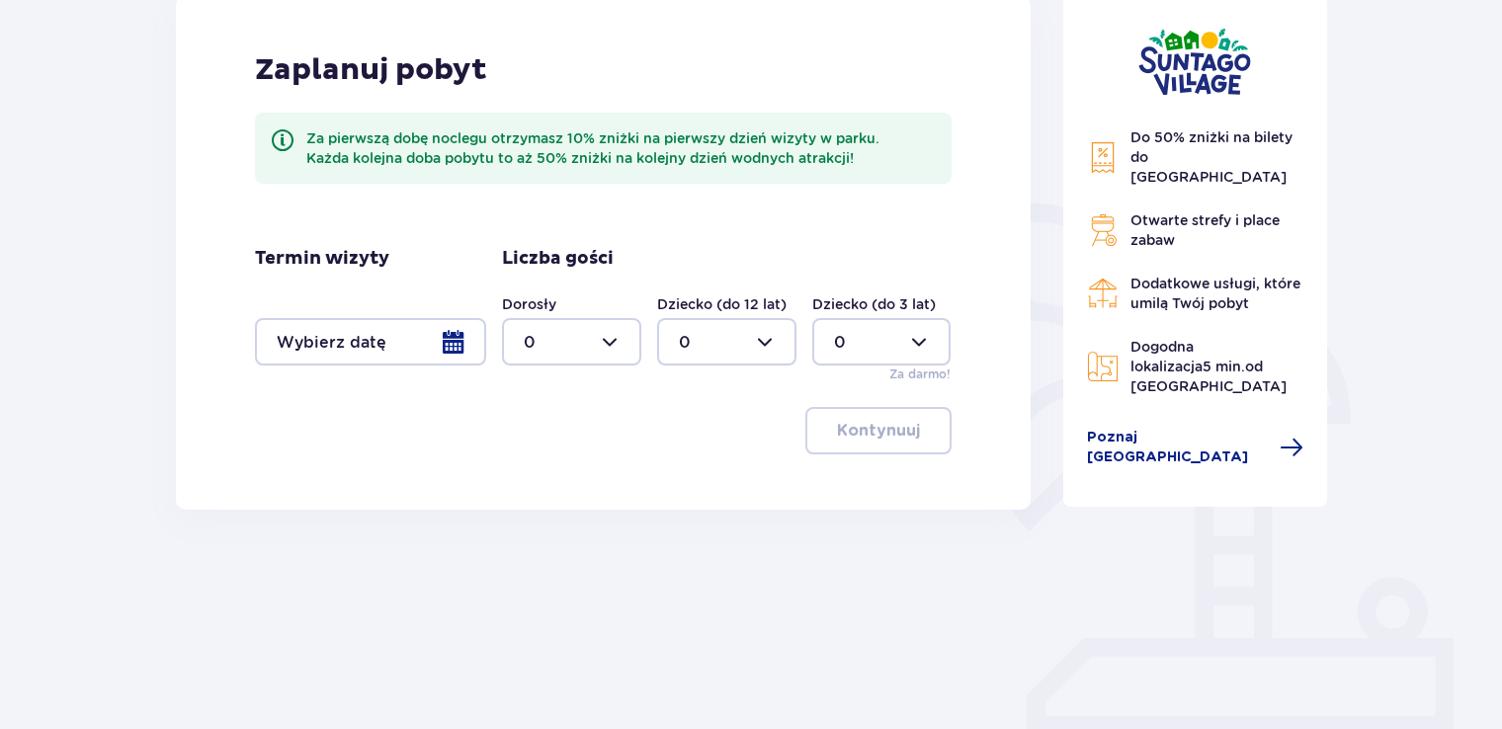
scroll to position [170, 0]
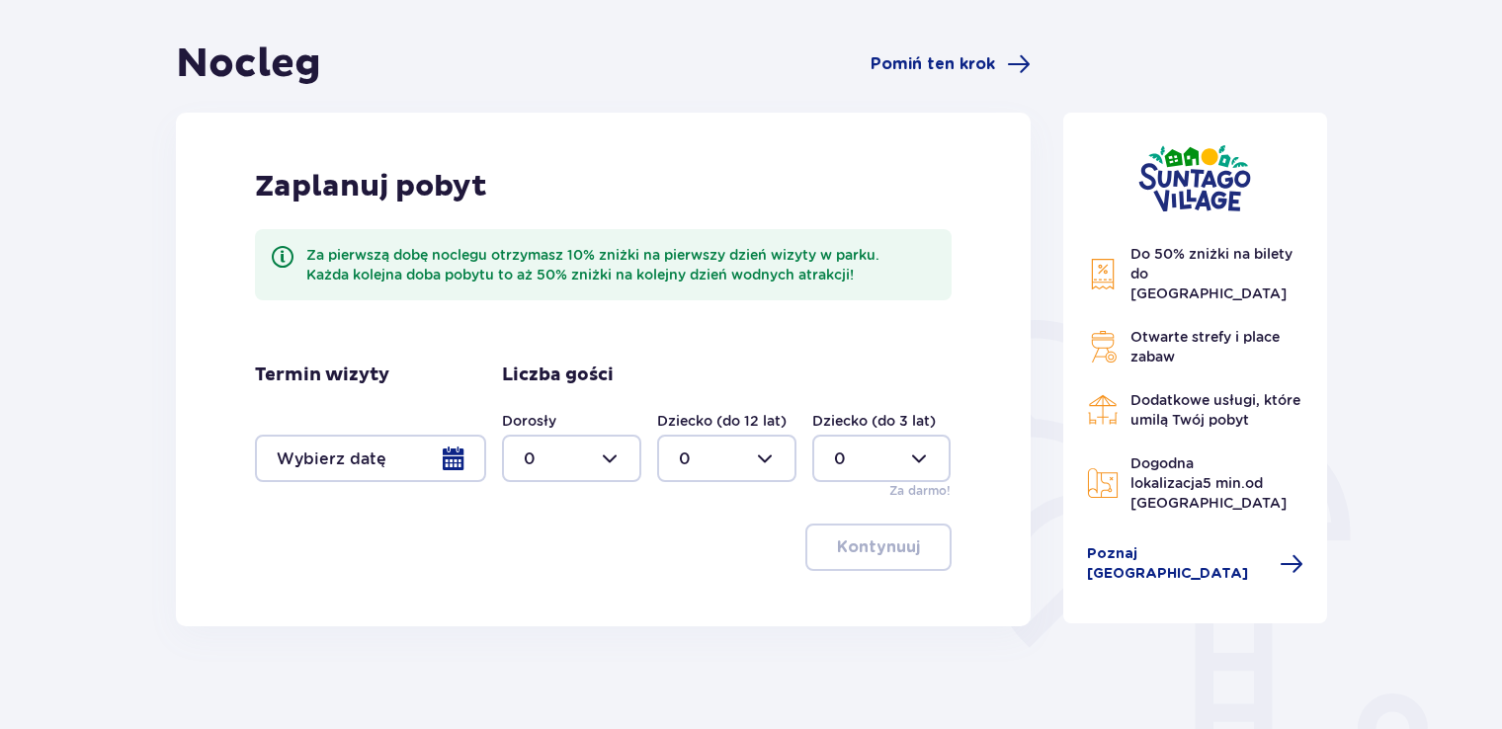
click at [601, 456] on div at bounding box center [571, 458] width 139 height 47
click at [564, 563] on div "1" at bounding box center [572, 560] width 96 height 22
click at [454, 464] on div at bounding box center [370, 458] width 231 height 47
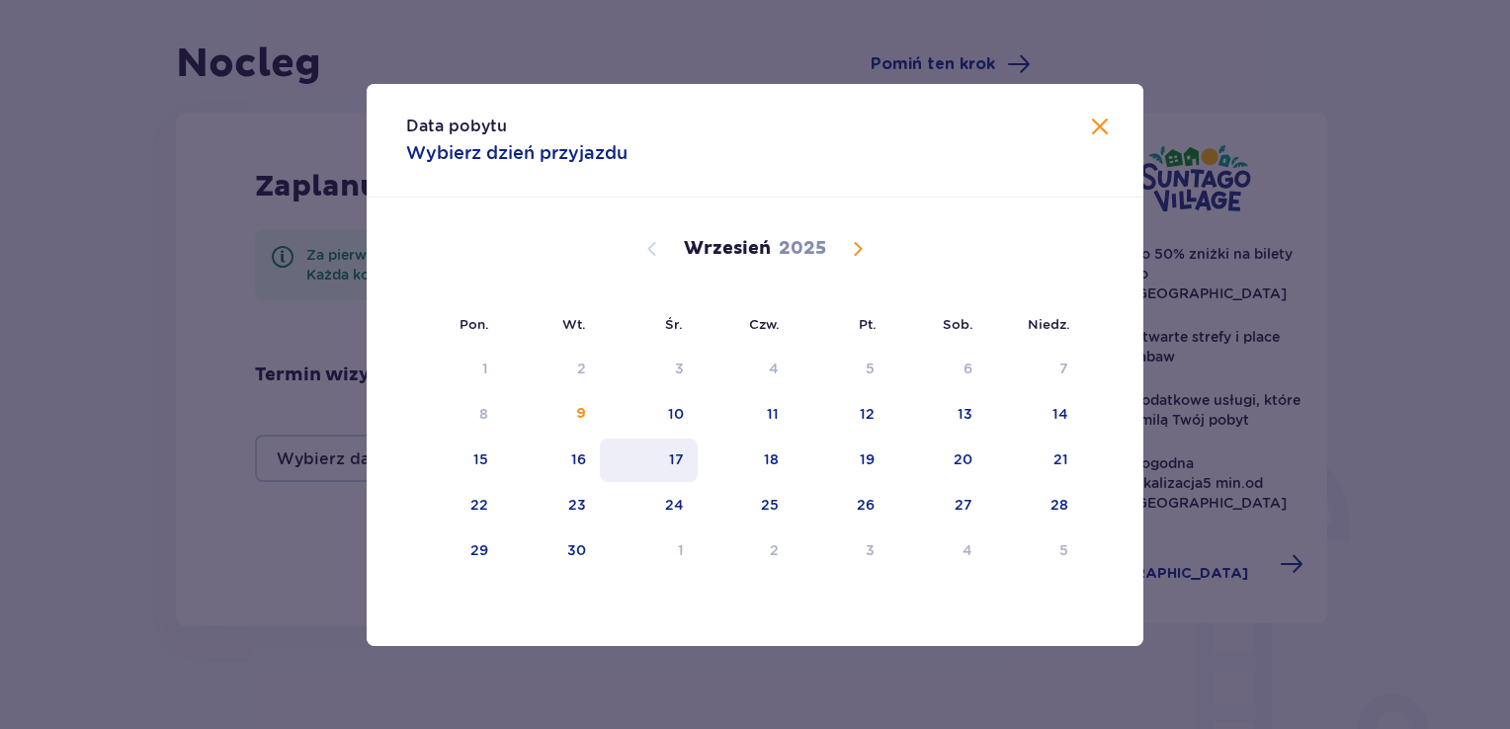
click at [648, 444] on div "17" at bounding box center [649, 460] width 98 height 43
click at [1097, 128] on span at bounding box center [1100, 128] width 24 height 24
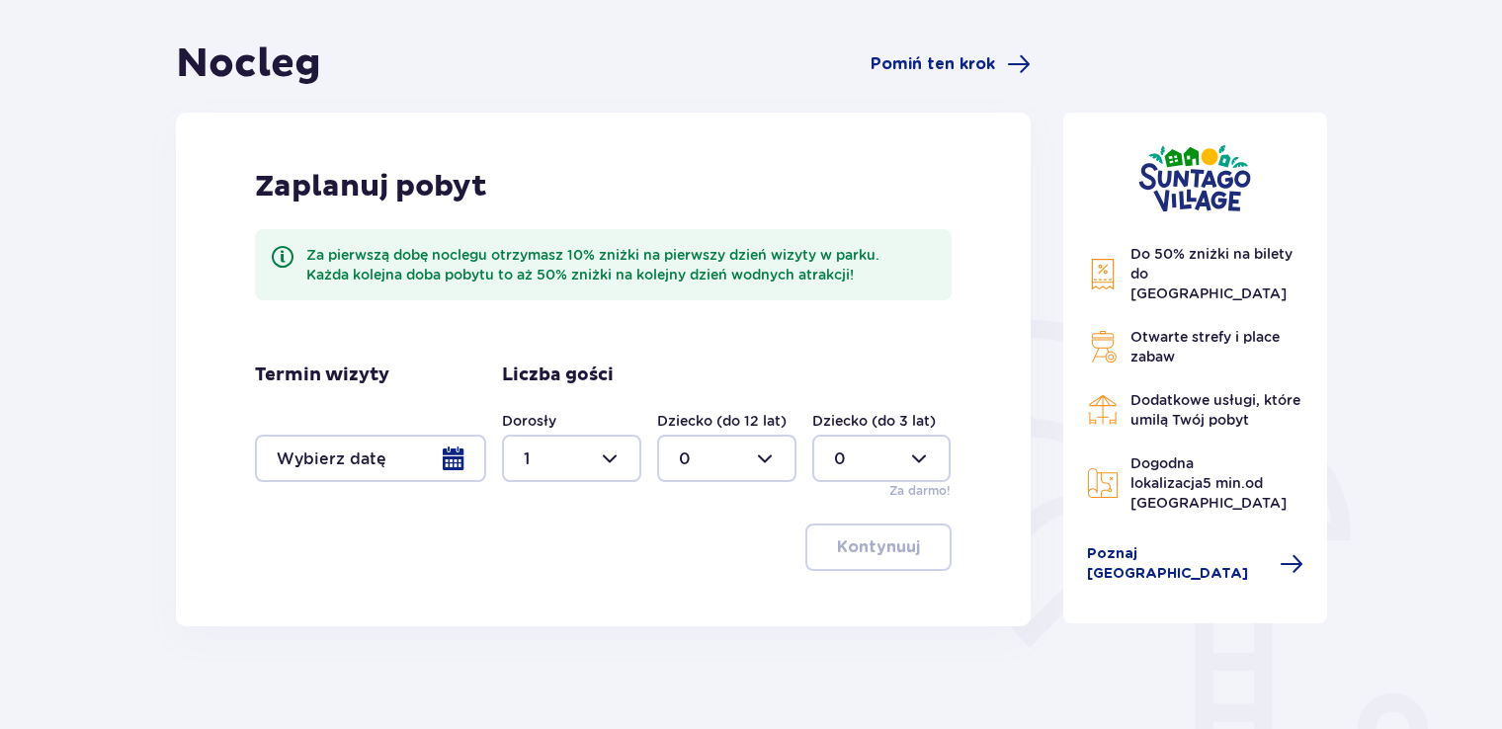
click at [707, 466] on div at bounding box center [726, 458] width 139 height 47
click at [615, 451] on div at bounding box center [571, 458] width 139 height 47
click at [560, 563] on div "1" at bounding box center [572, 560] width 96 height 22
click at [587, 457] on div at bounding box center [571, 458] width 139 height 47
click at [543, 603] on div "2" at bounding box center [572, 602] width 96 height 22
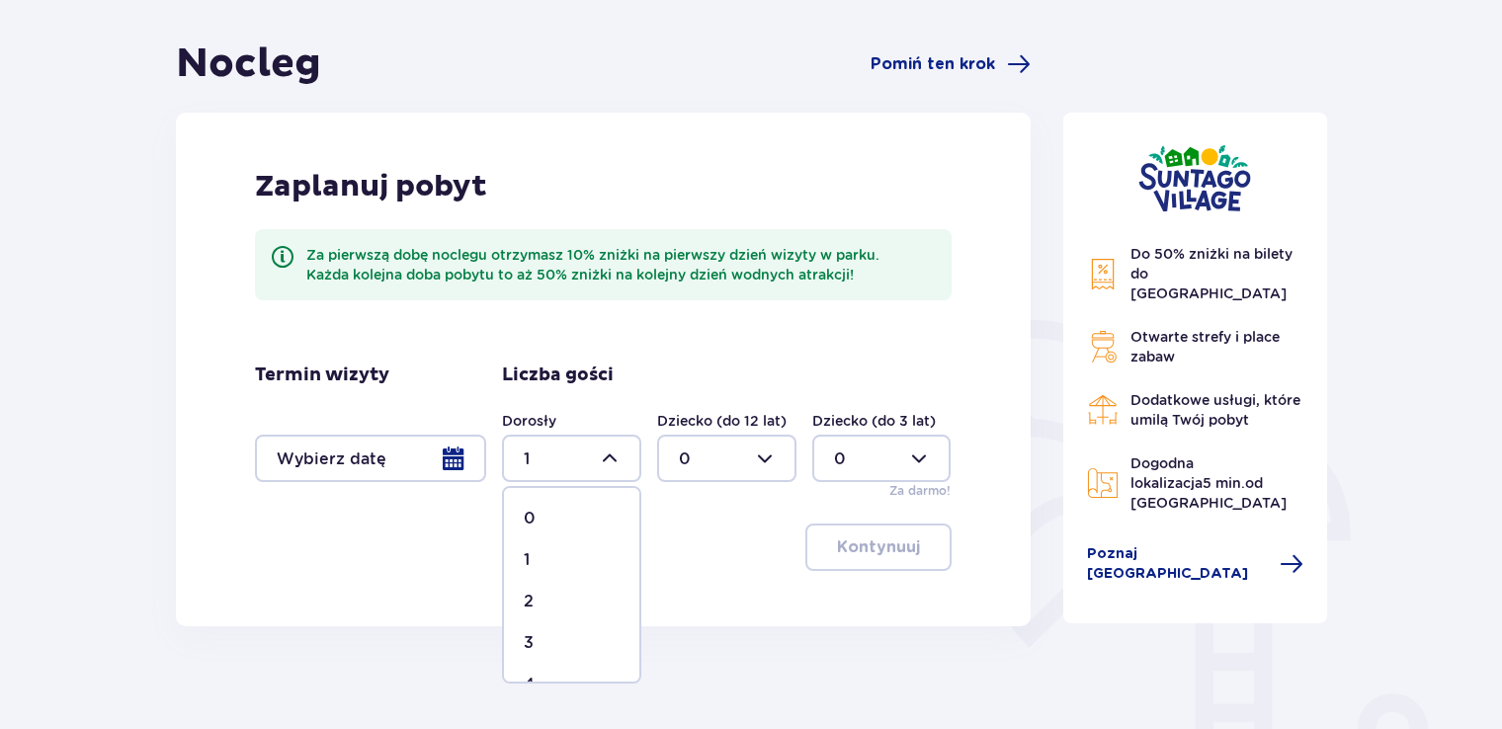
type input "2"
click at [668, 554] on div "Kontynuuj" at bounding box center [603, 547] width 697 height 47
click at [352, 452] on div at bounding box center [370, 458] width 231 height 47
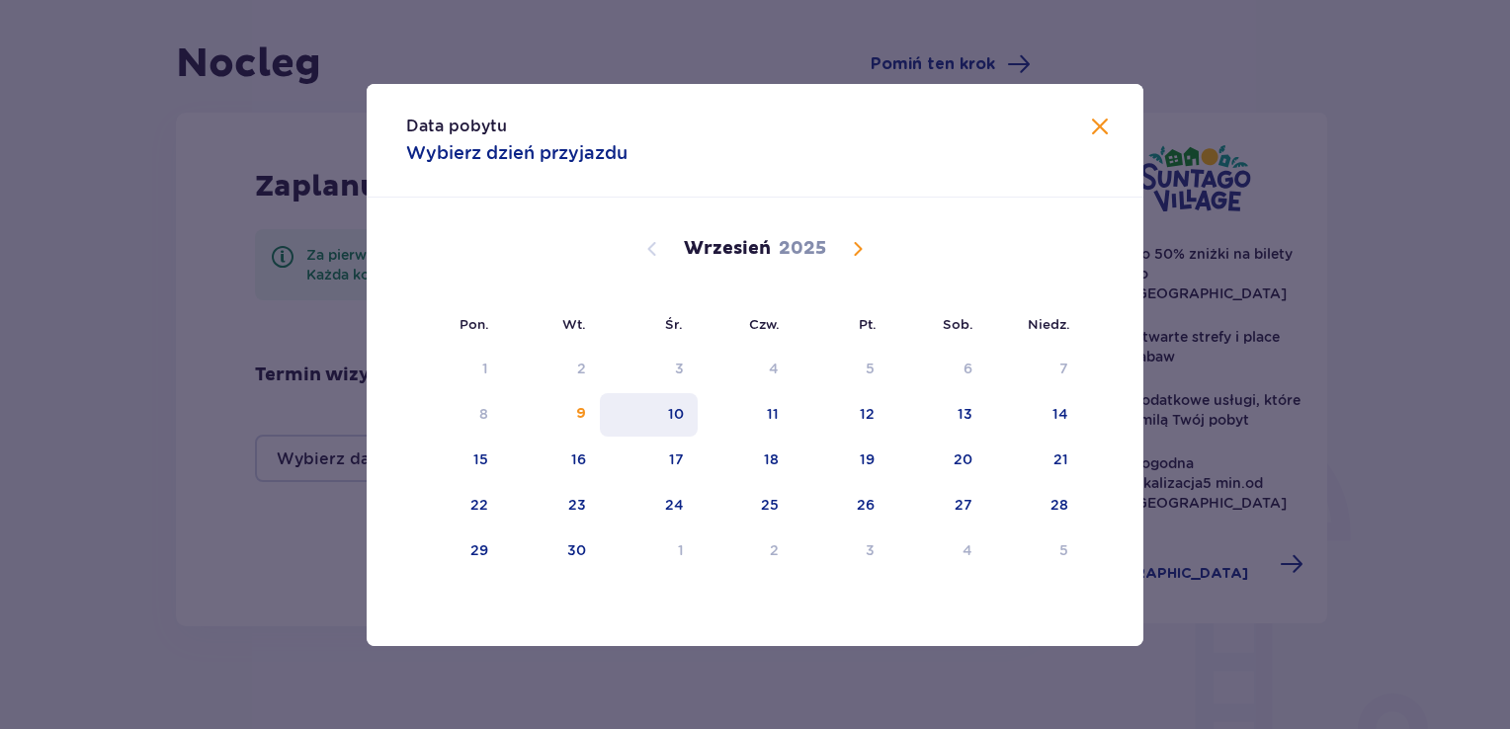
click at [677, 409] on div "10" at bounding box center [676, 414] width 16 height 20
click at [730, 415] on div "11" at bounding box center [745, 414] width 96 height 43
type input "10.09.25 - 11.09.25"
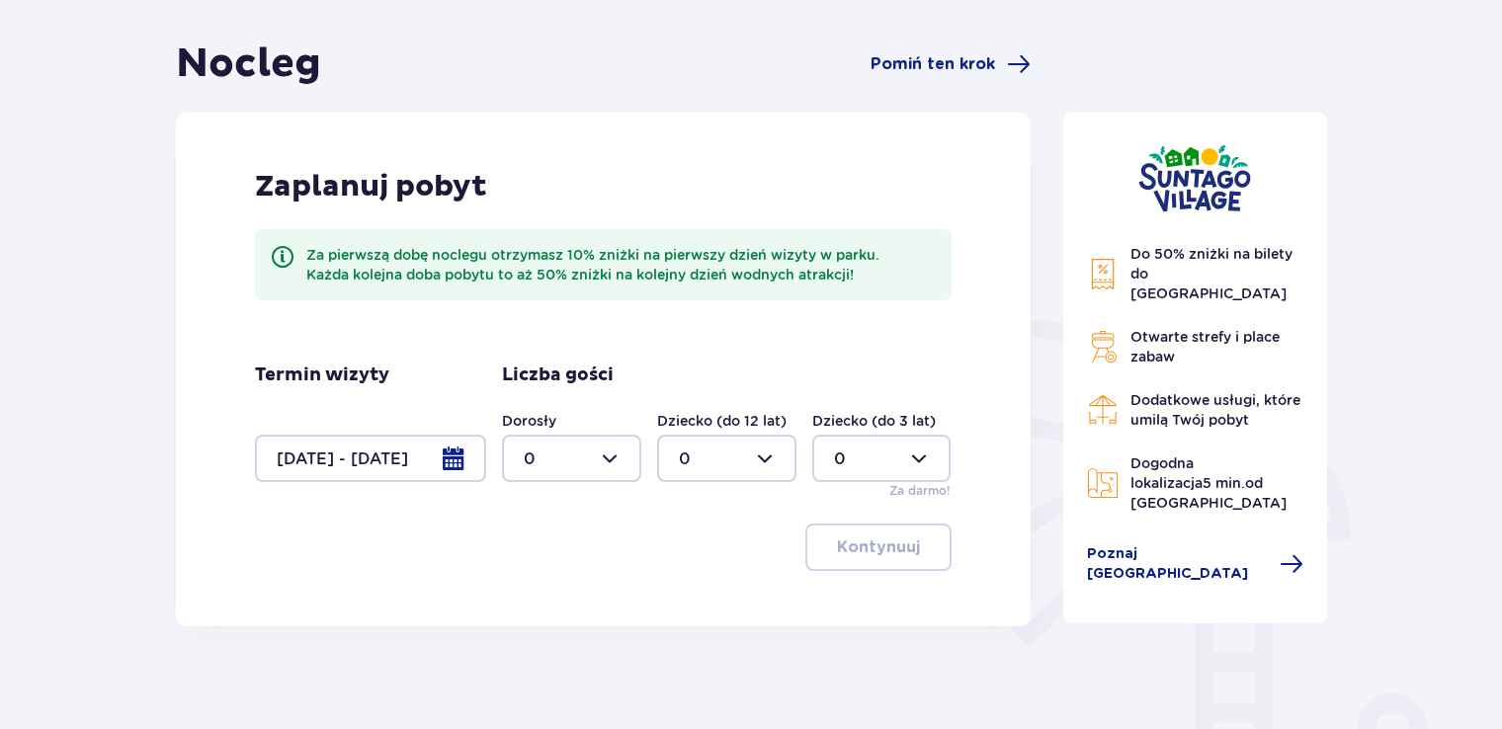
click at [931, 453] on div at bounding box center [881, 458] width 139 height 47
click at [720, 508] on div "Zaplanuj pobyt Za pierwszą dobę noclegu otrzymasz 10% zniżki na pierwszy dzień …" at bounding box center [603, 370] width 855 height 514
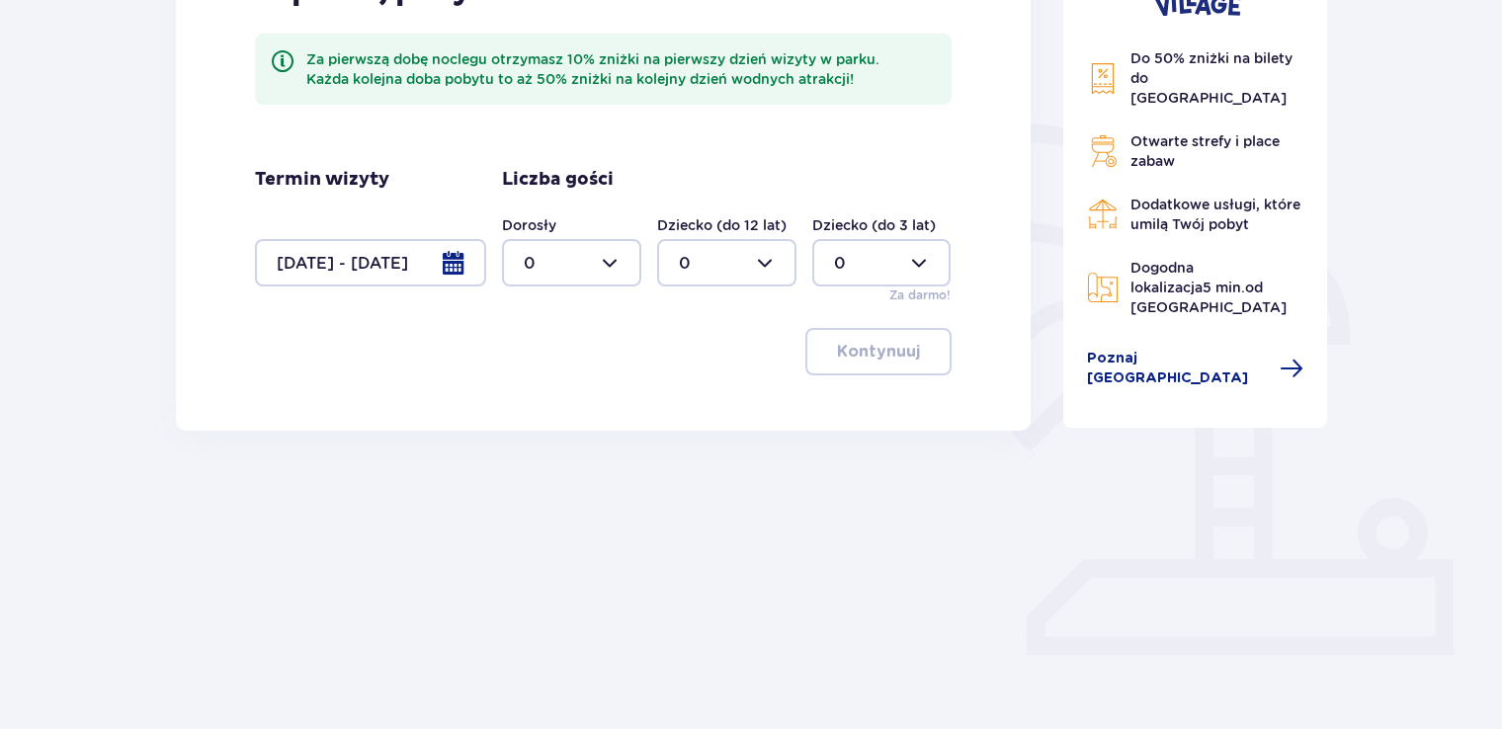
scroll to position [368, 0]
click at [858, 381] on div "Zaplanuj pobyt Za pierwszą dobę noclegu otrzymasz 10% zniżki na pierwszy dzień …" at bounding box center [603, 172] width 855 height 514
click at [858, 382] on div "Zaplanuj pobyt Za pierwszą dobę noclegu otrzymasz 10% zniżki na pierwszy dzień …" at bounding box center [603, 172] width 855 height 514
click at [595, 248] on div at bounding box center [571, 260] width 139 height 47
click at [582, 346] on span "1" at bounding box center [571, 362] width 135 height 41
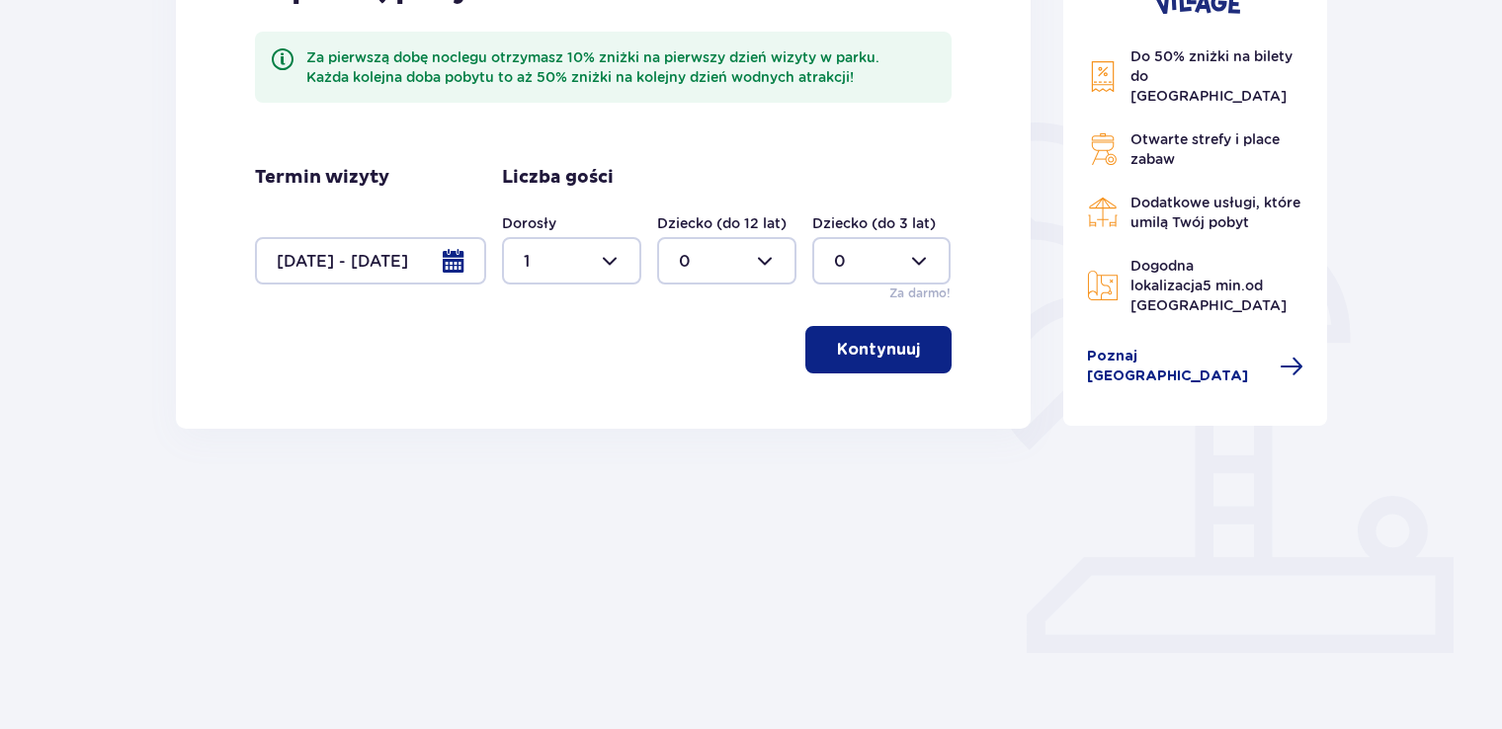
click at [618, 255] on div at bounding box center [571, 260] width 139 height 47
click at [542, 405] on div "2" at bounding box center [572, 404] width 96 height 22
type input "2"
click at [755, 378] on div "Zaplanuj pobyt Za pierwszą dobę noclegu otrzymasz 10% zniżki na pierwszy dzień …" at bounding box center [603, 172] width 855 height 514
click at [863, 366] on button "Kontynuuj" at bounding box center [878, 349] width 146 height 47
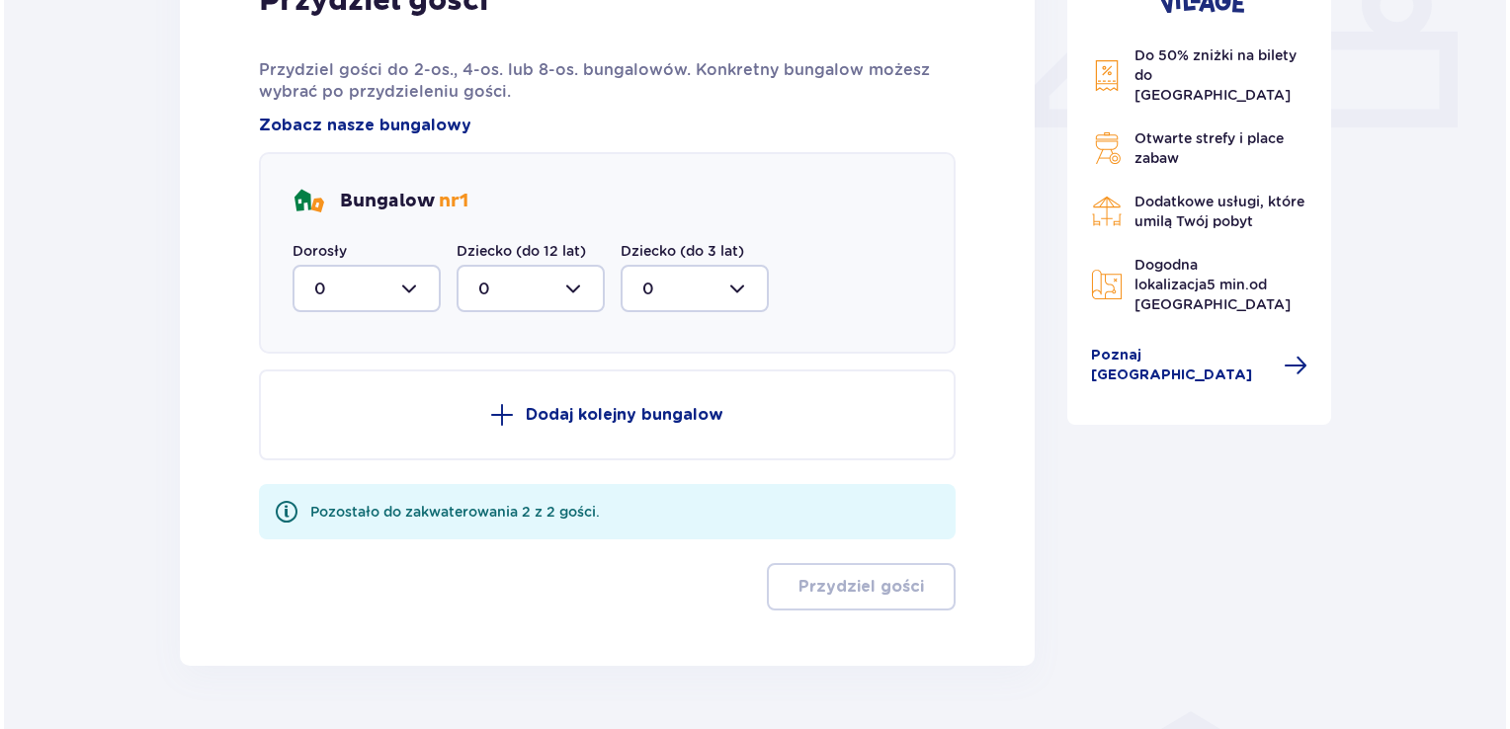
scroll to position [749, 0]
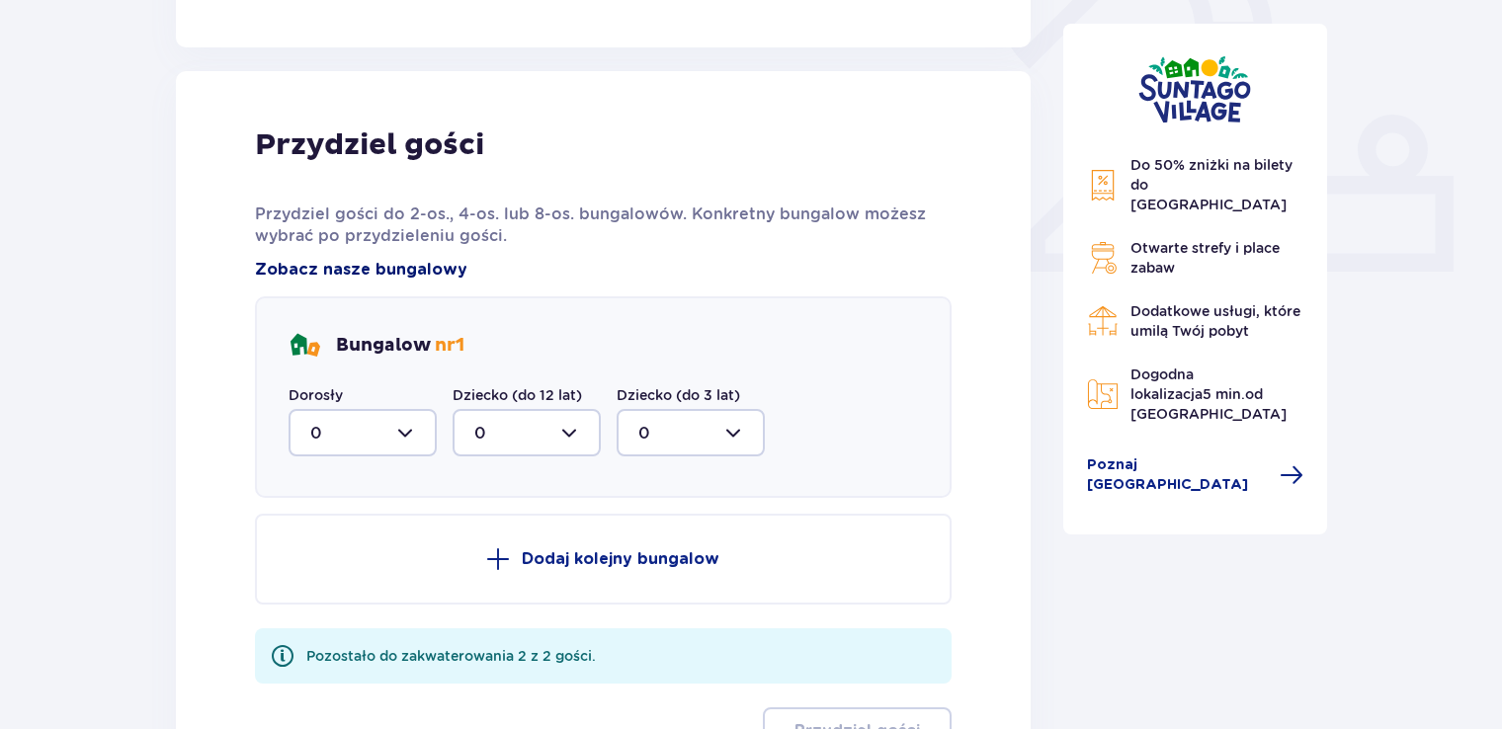
click at [369, 275] on span "Zobacz nasze bungalowy" at bounding box center [361, 270] width 212 height 22
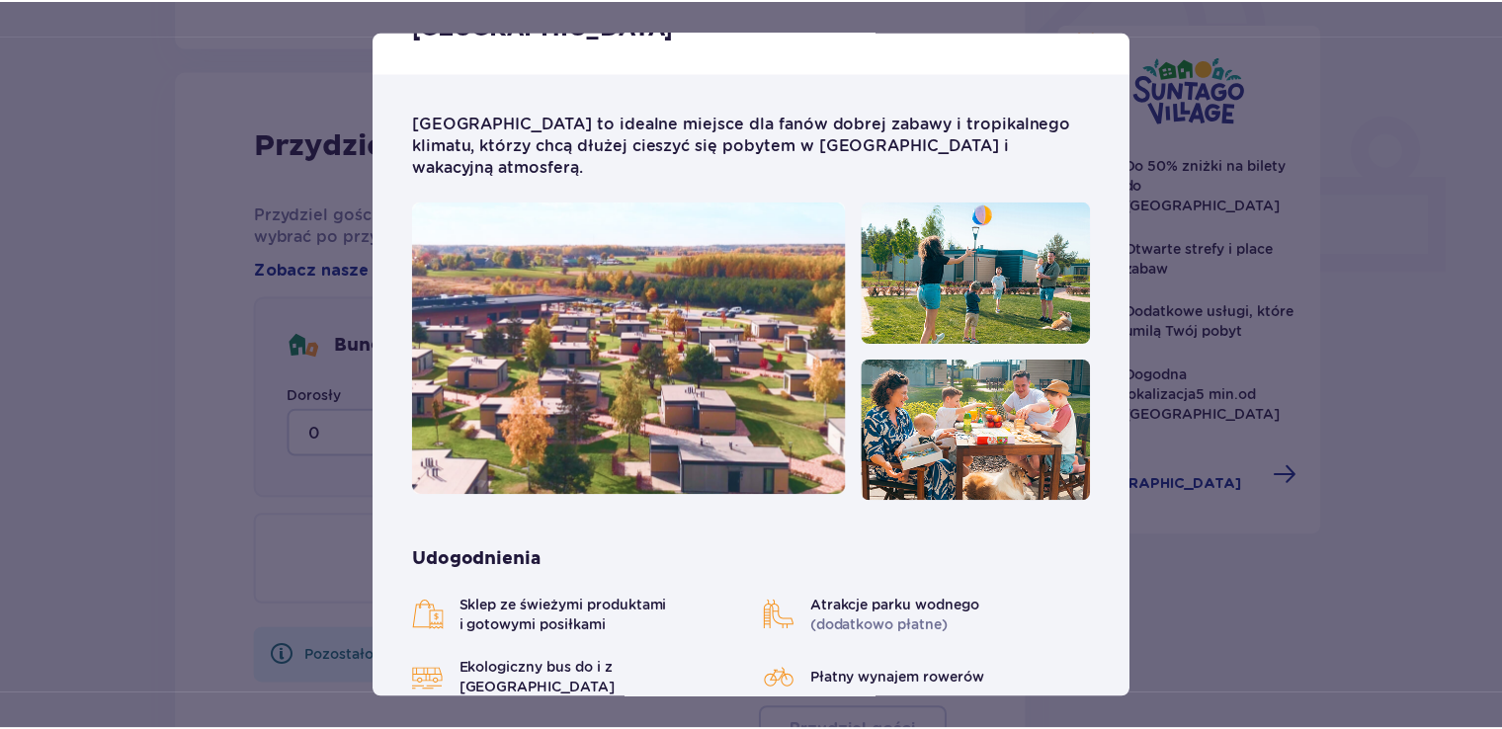
scroll to position [99, 0]
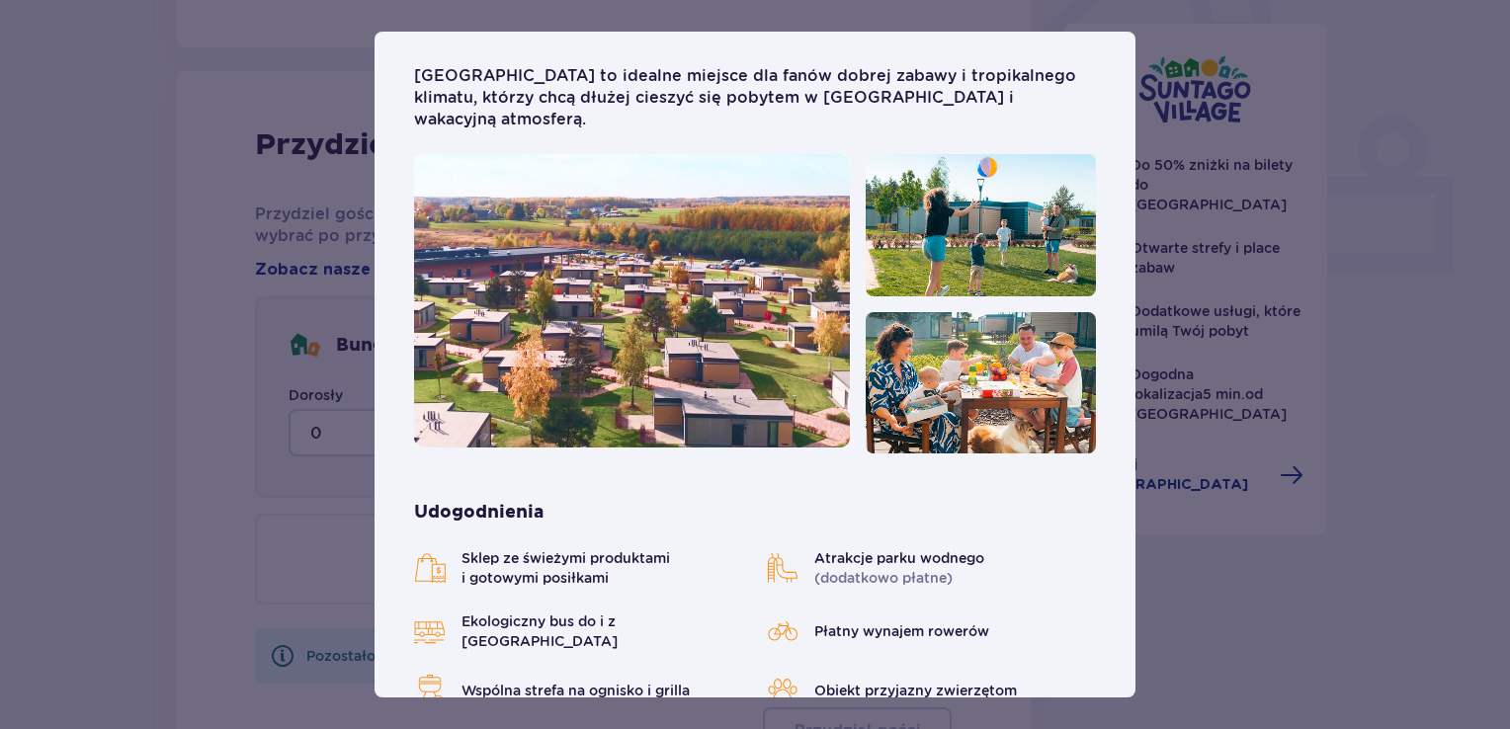
click at [1359, 577] on div "Suntago Village Suntago Village to idealne miejsce dla fanów dobrej zabawy i tr…" at bounding box center [755, 364] width 1510 height 729
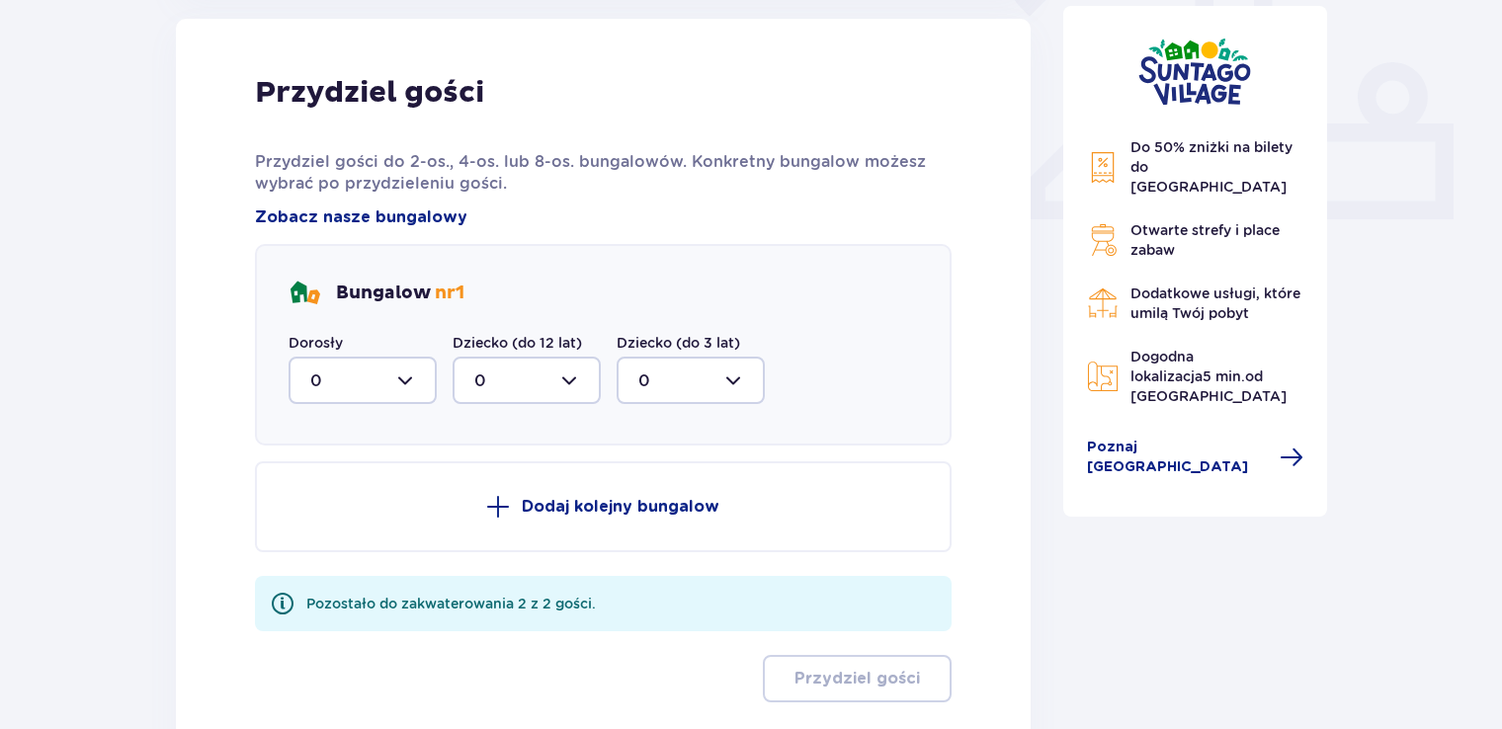
scroll to position [848, 0]
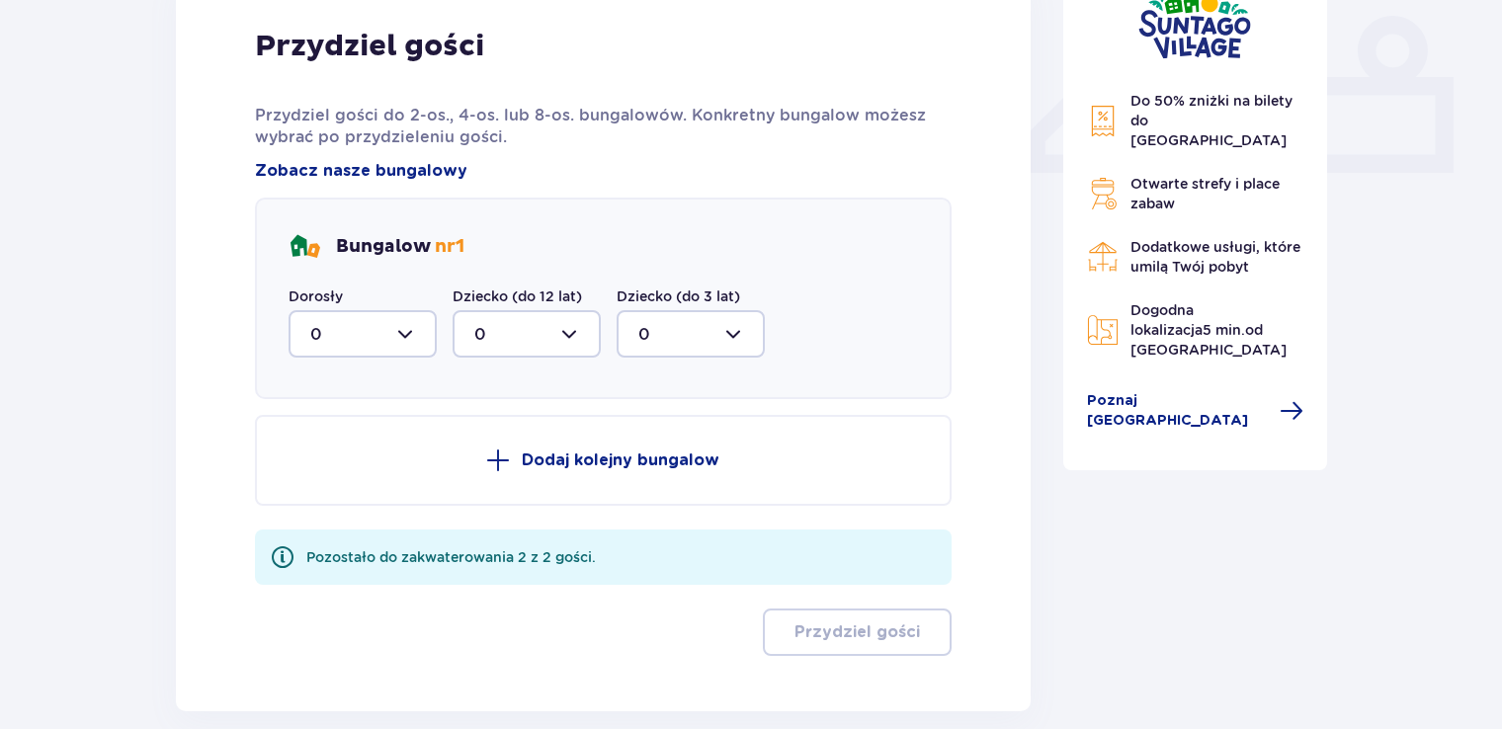
click at [423, 328] on div at bounding box center [362, 333] width 148 height 47
click at [336, 466] on div "2" at bounding box center [362, 477] width 105 height 22
type input "2"
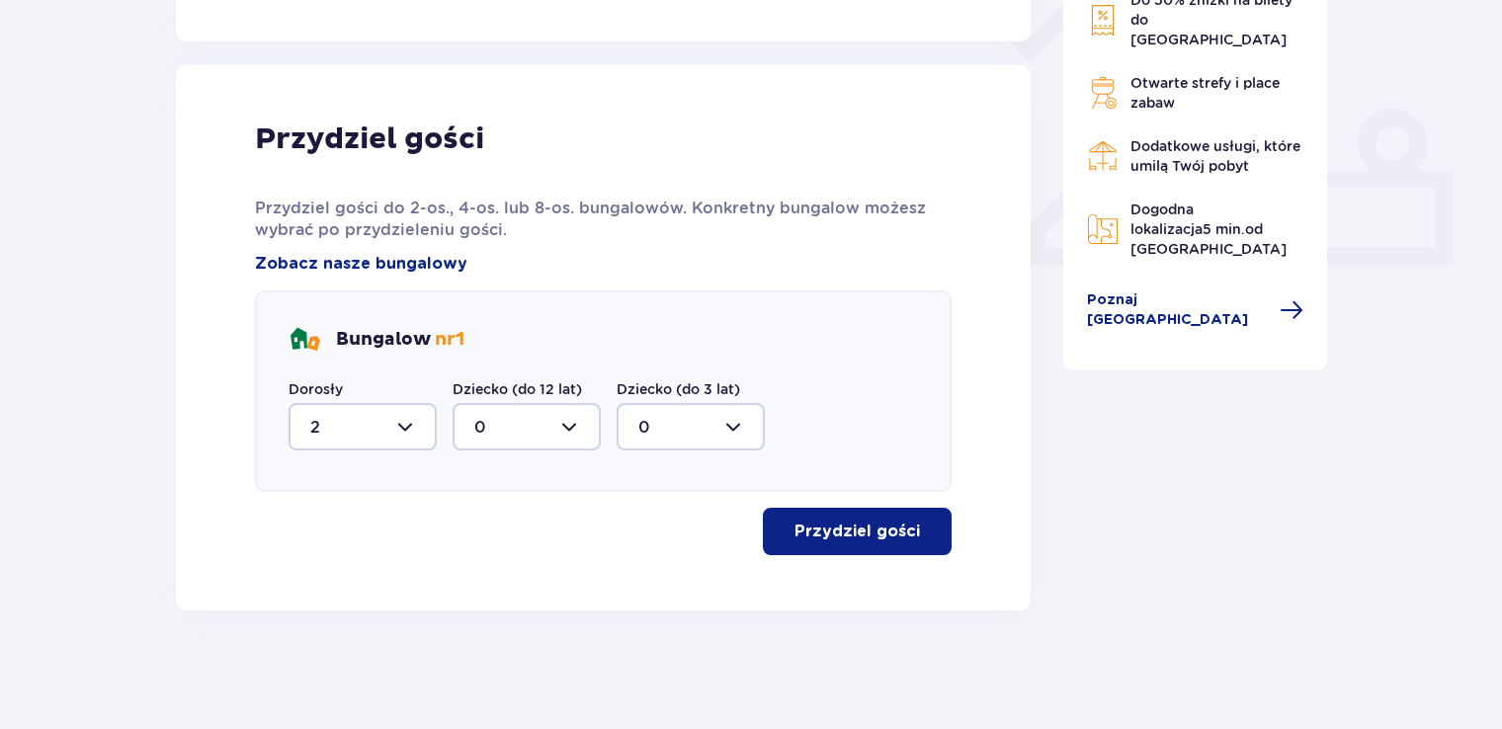
scroll to position [754, 0]
click at [862, 538] on p "Przydziel gości" at bounding box center [856, 533] width 125 height 22
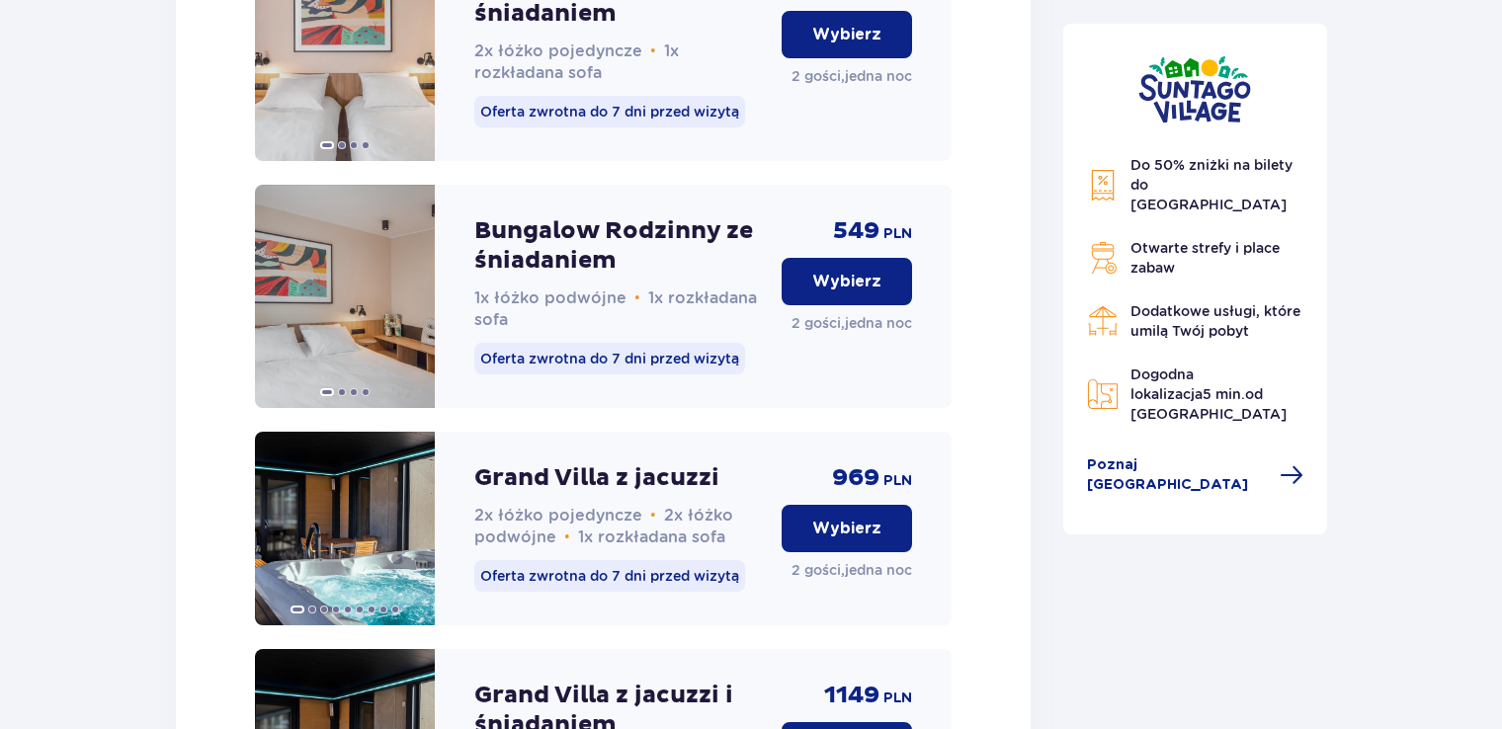
scroll to position [2254, 0]
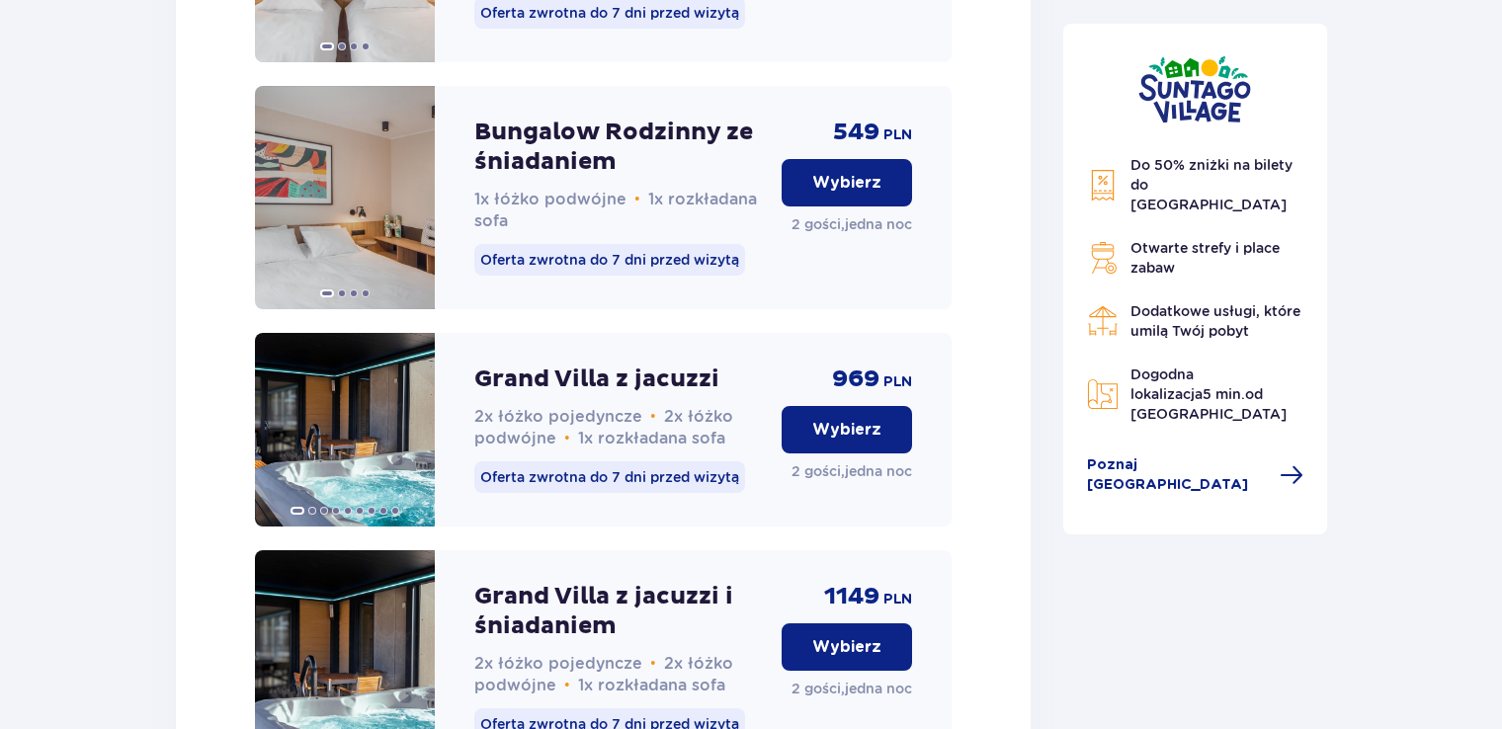
click at [608, 393] on p "Grand Villa z jacuzzi" at bounding box center [596, 380] width 245 height 30
click at [383, 450] on img at bounding box center [345, 430] width 180 height 194
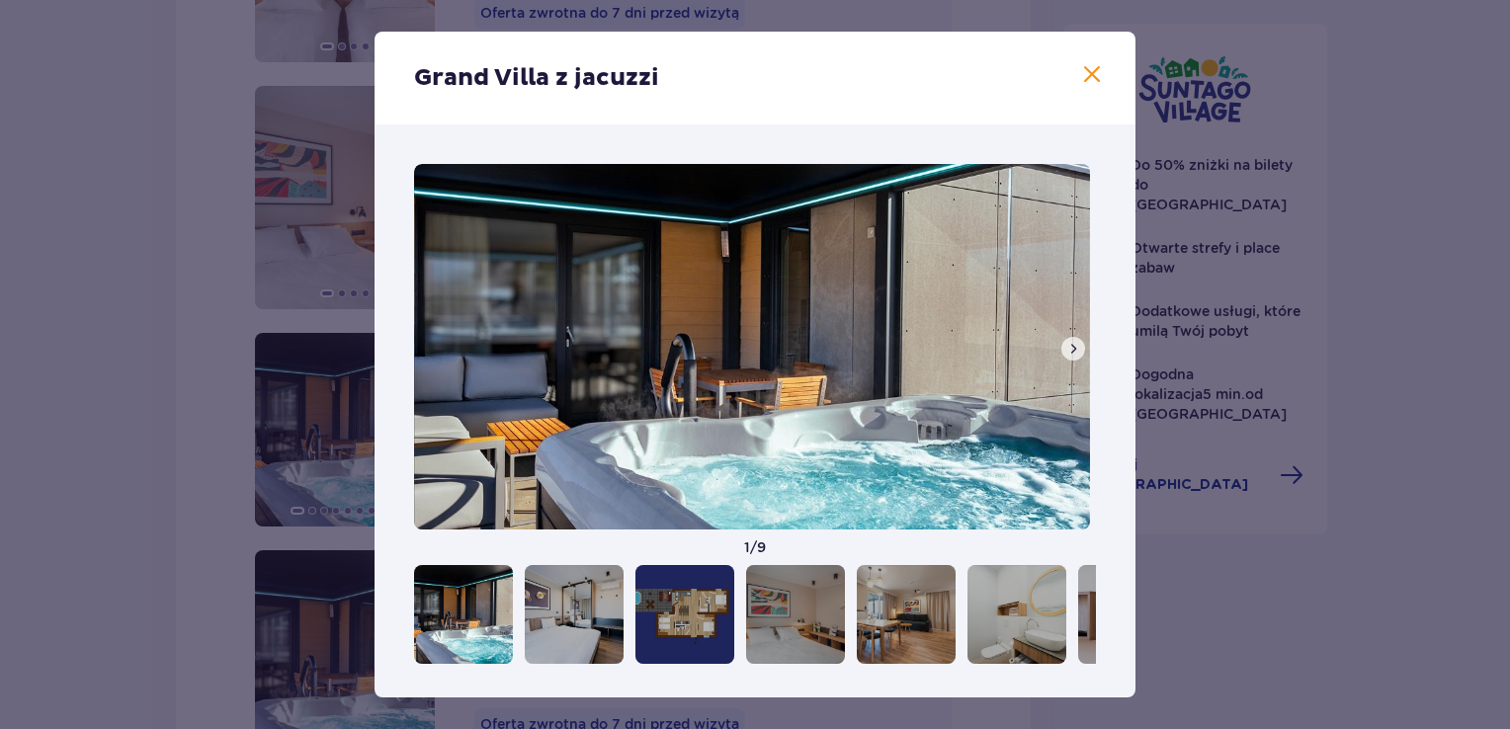
click at [1071, 346] on span at bounding box center [1073, 349] width 16 height 16
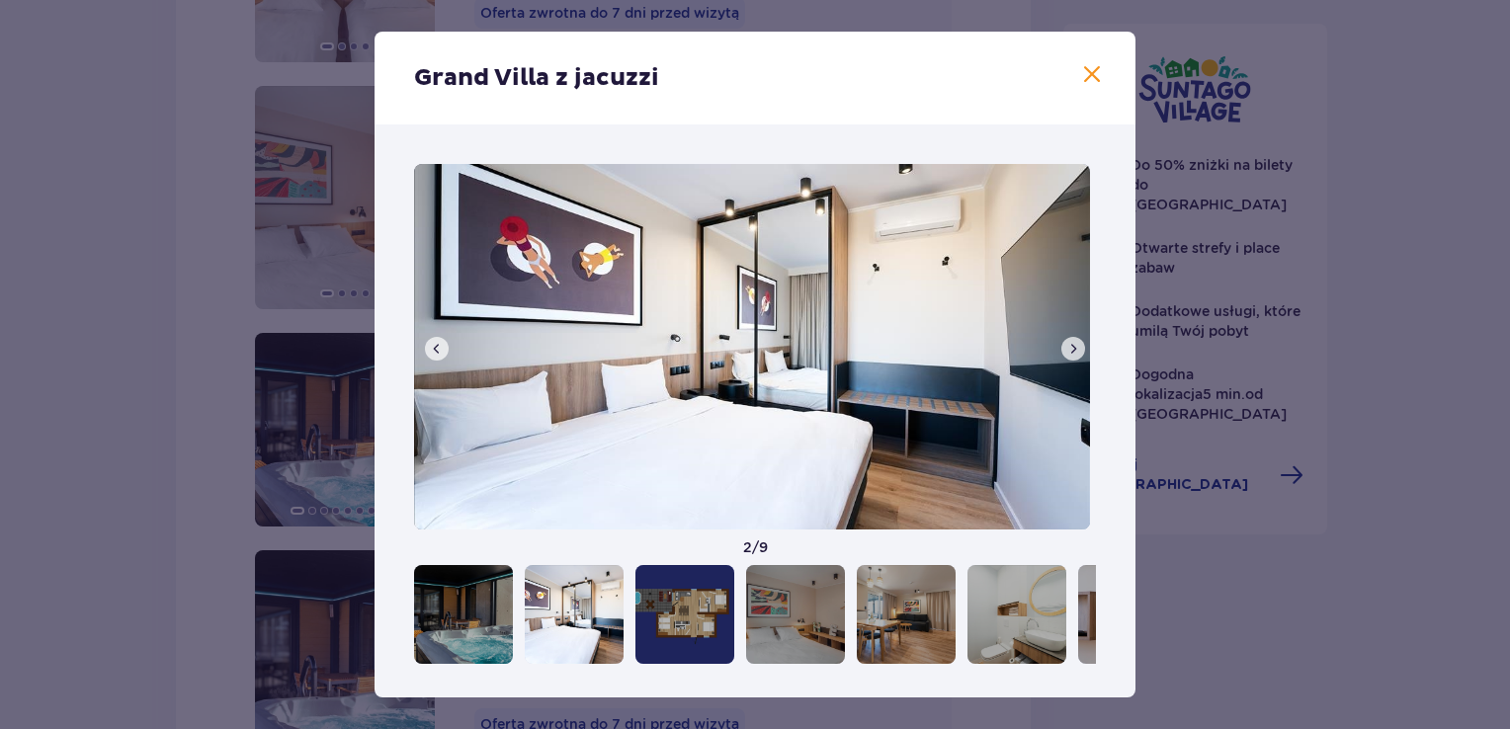
click at [1072, 346] on span at bounding box center [1073, 349] width 16 height 16
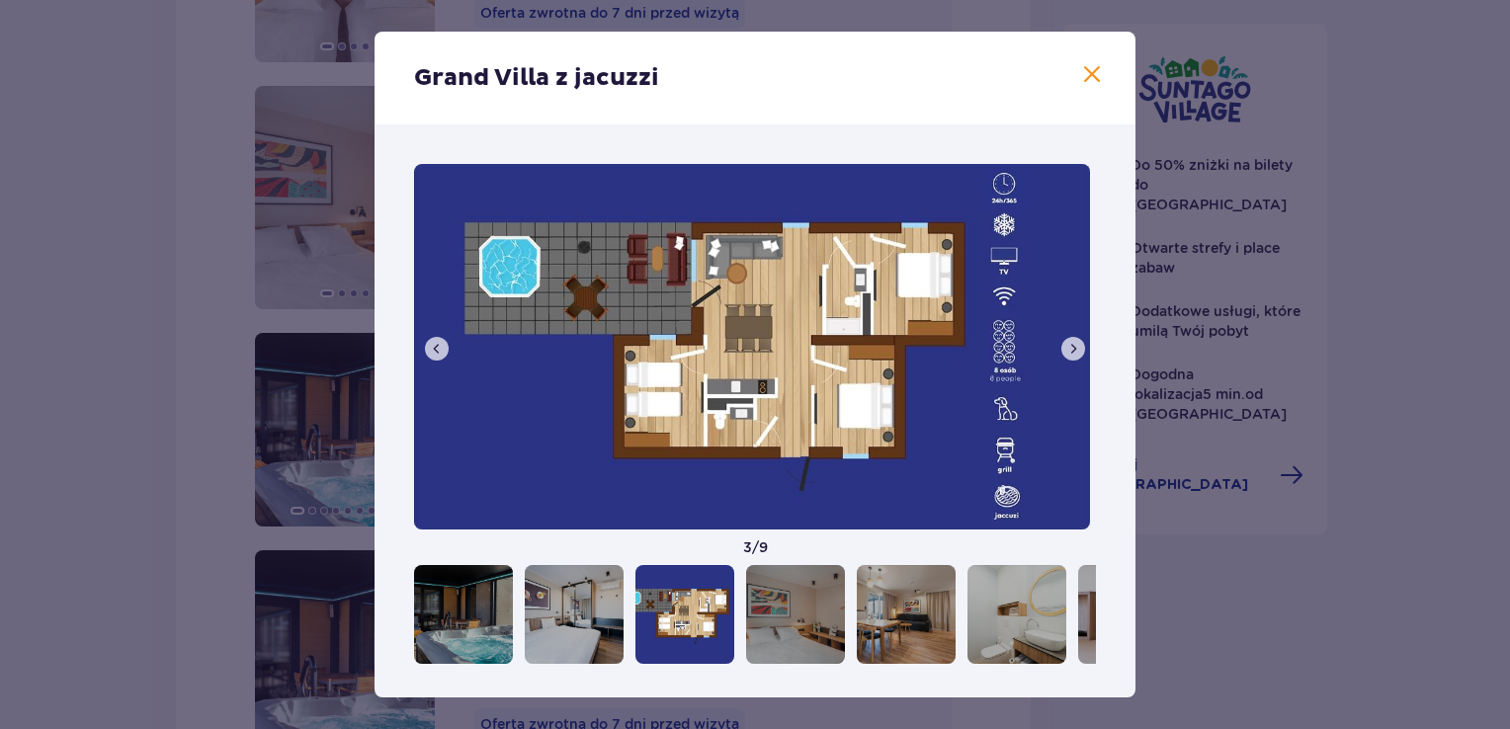
click at [1072, 346] on span at bounding box center [1073, 349] width 16 height 16
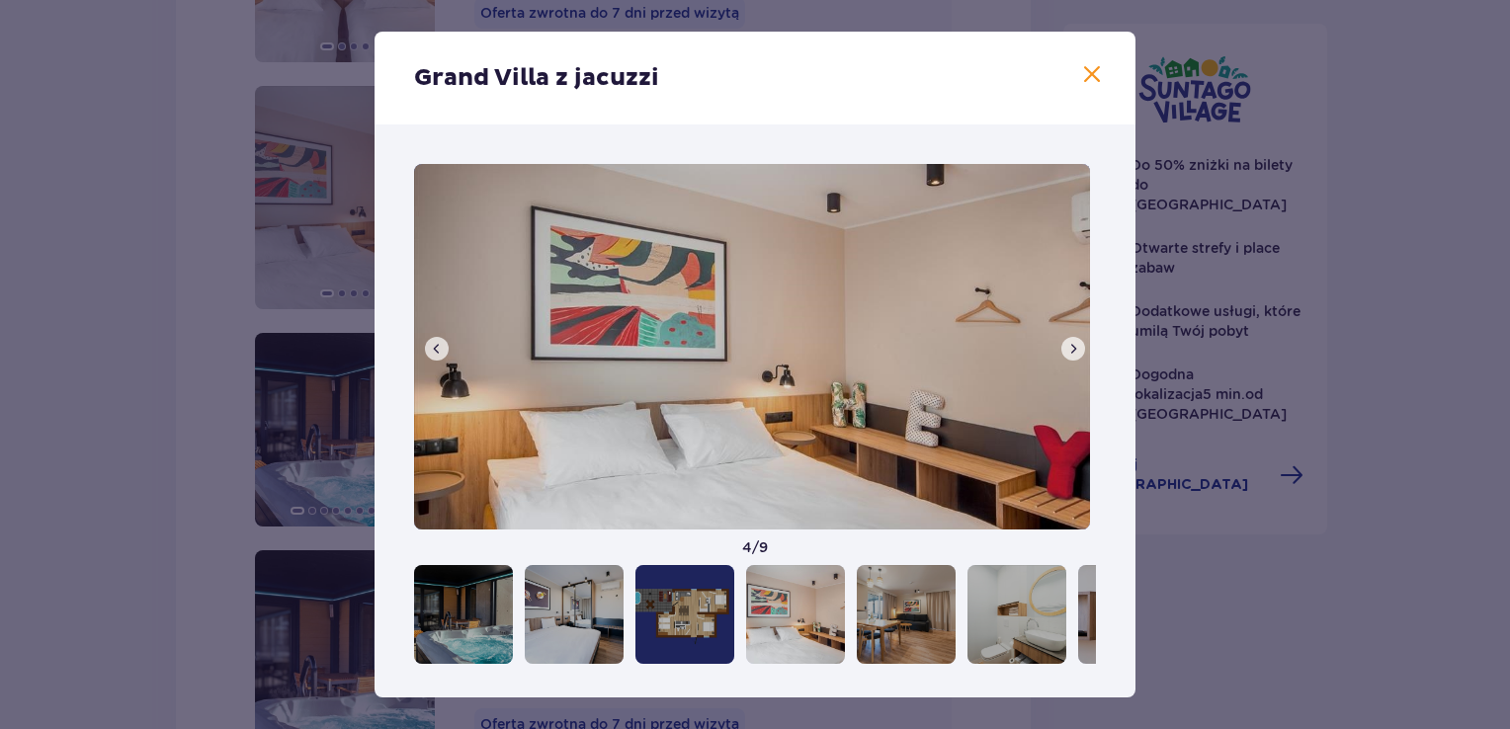
click at [1072, 346] on span at bounding box center [1073, 349] width 16 height 16
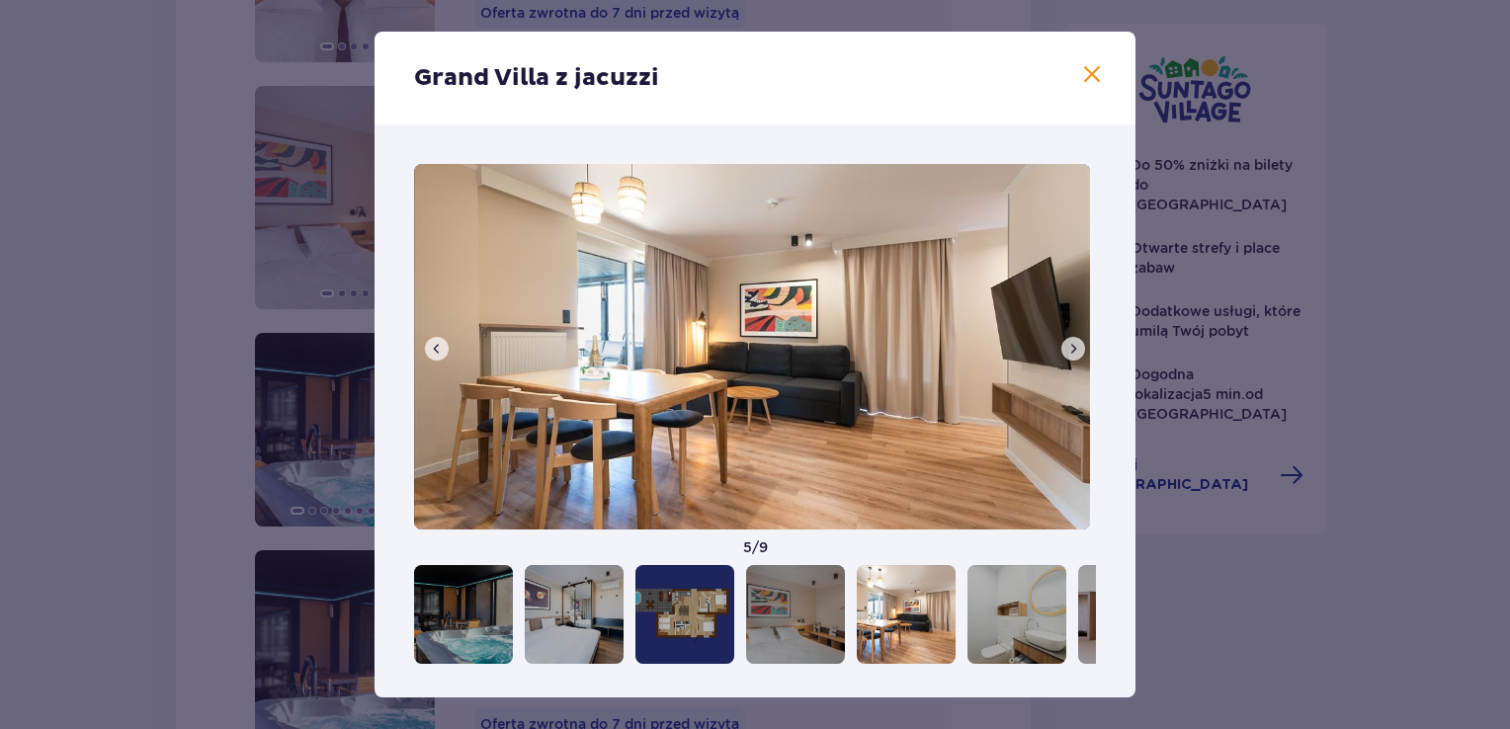
click at [1072, 346] on span at bounding box center [1073, 349] width 16 height 16
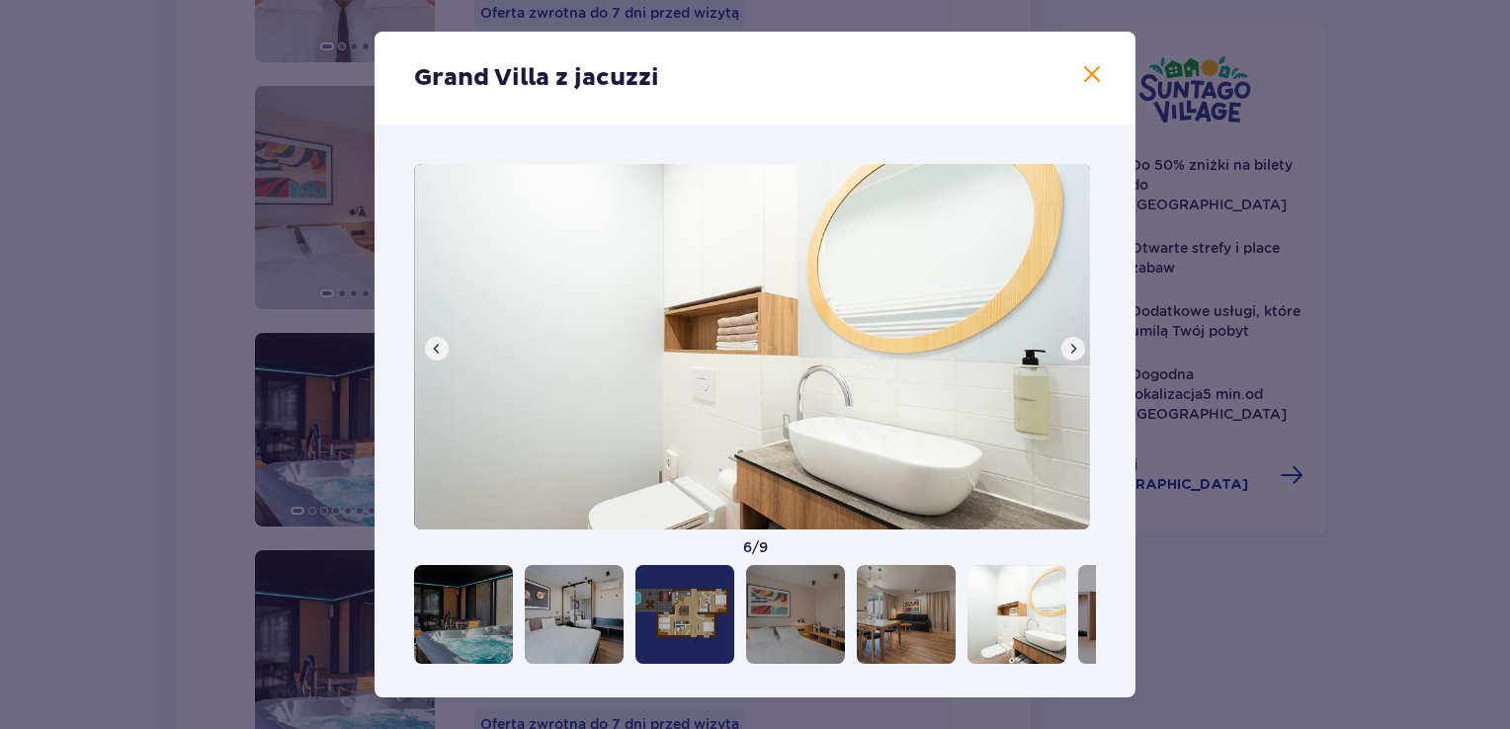
click at [1072, 346] on span at bounding box center [1073, 349] width 16 height 16
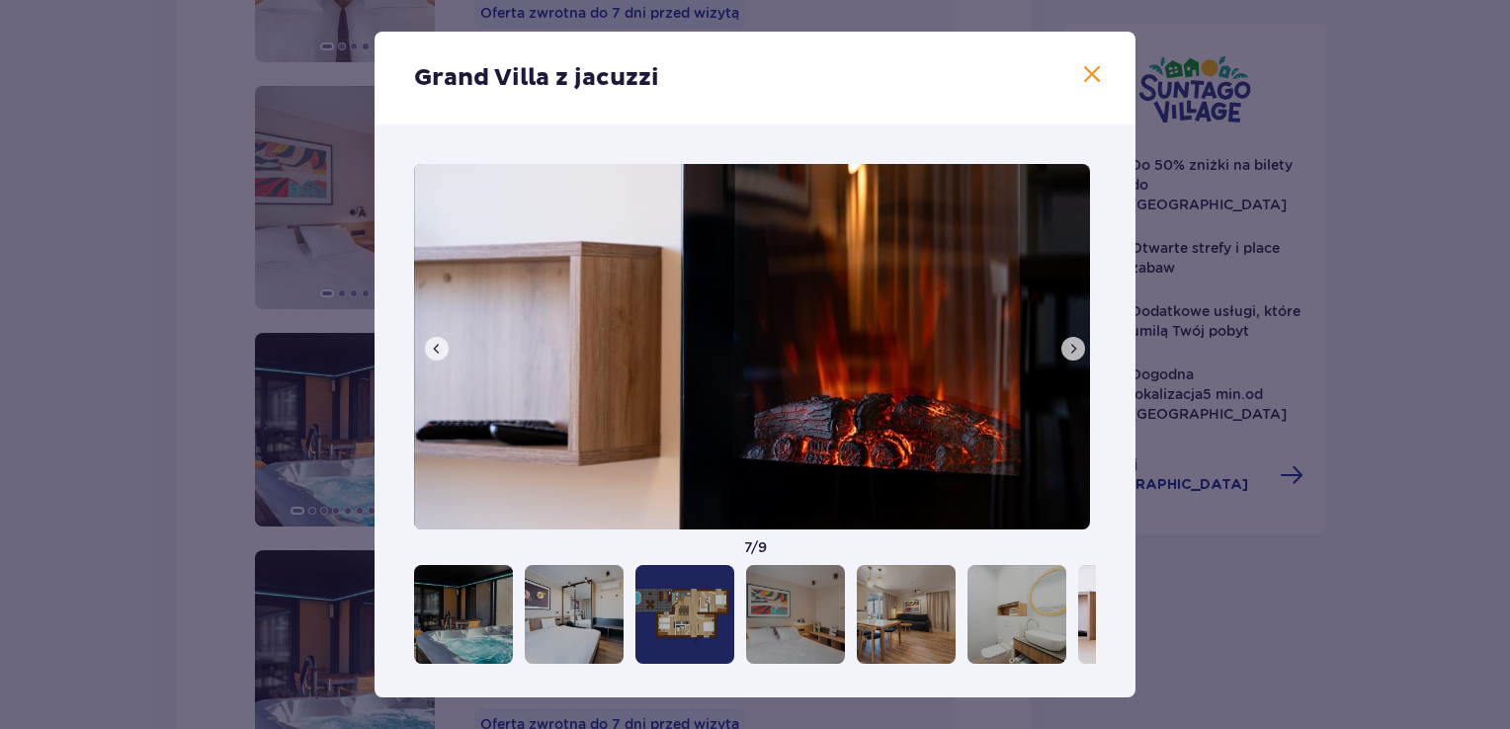
click at [1072, 346] on span at bounding box center [1073, 349] width 16 height 16
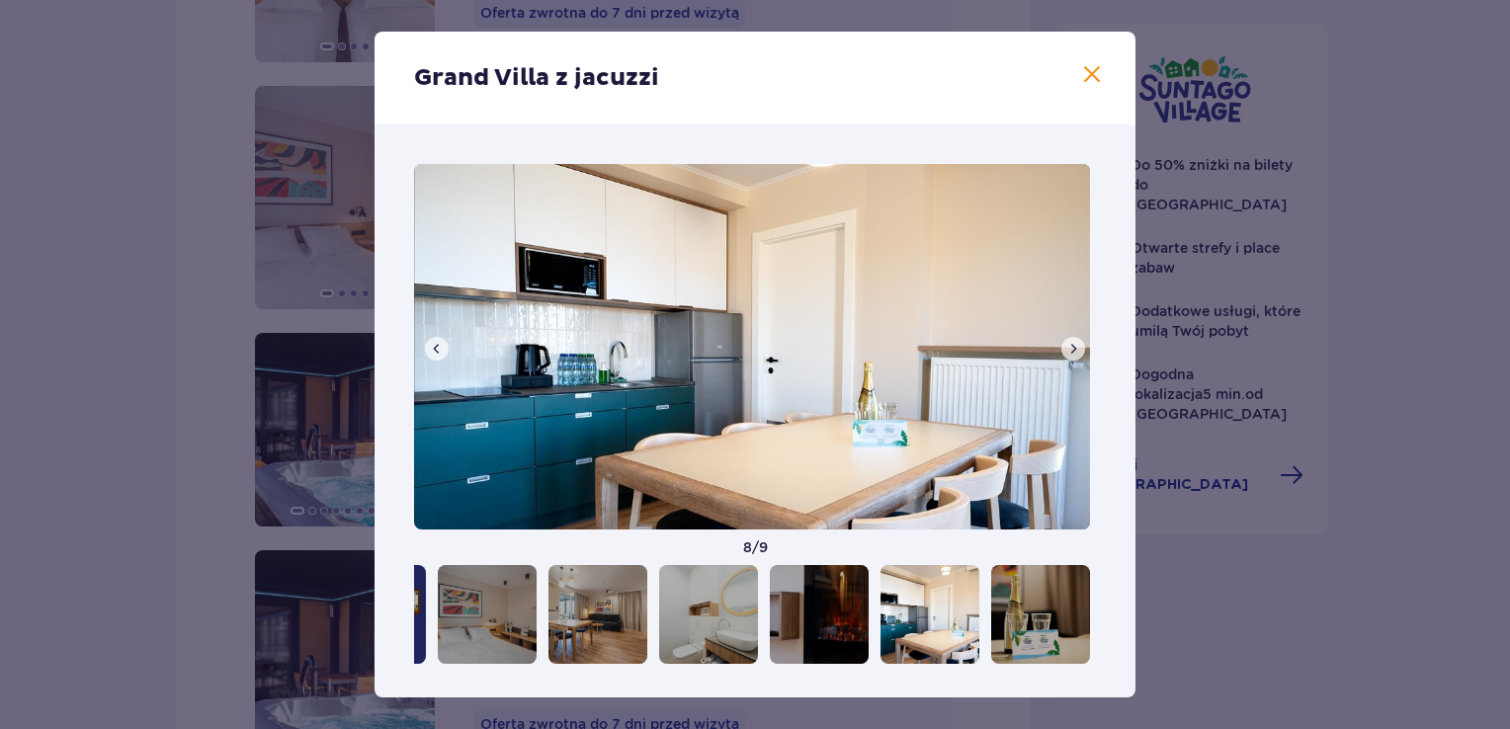
click at [1072, 346] on span at bounding box center [1073, 349] width 16 height 16
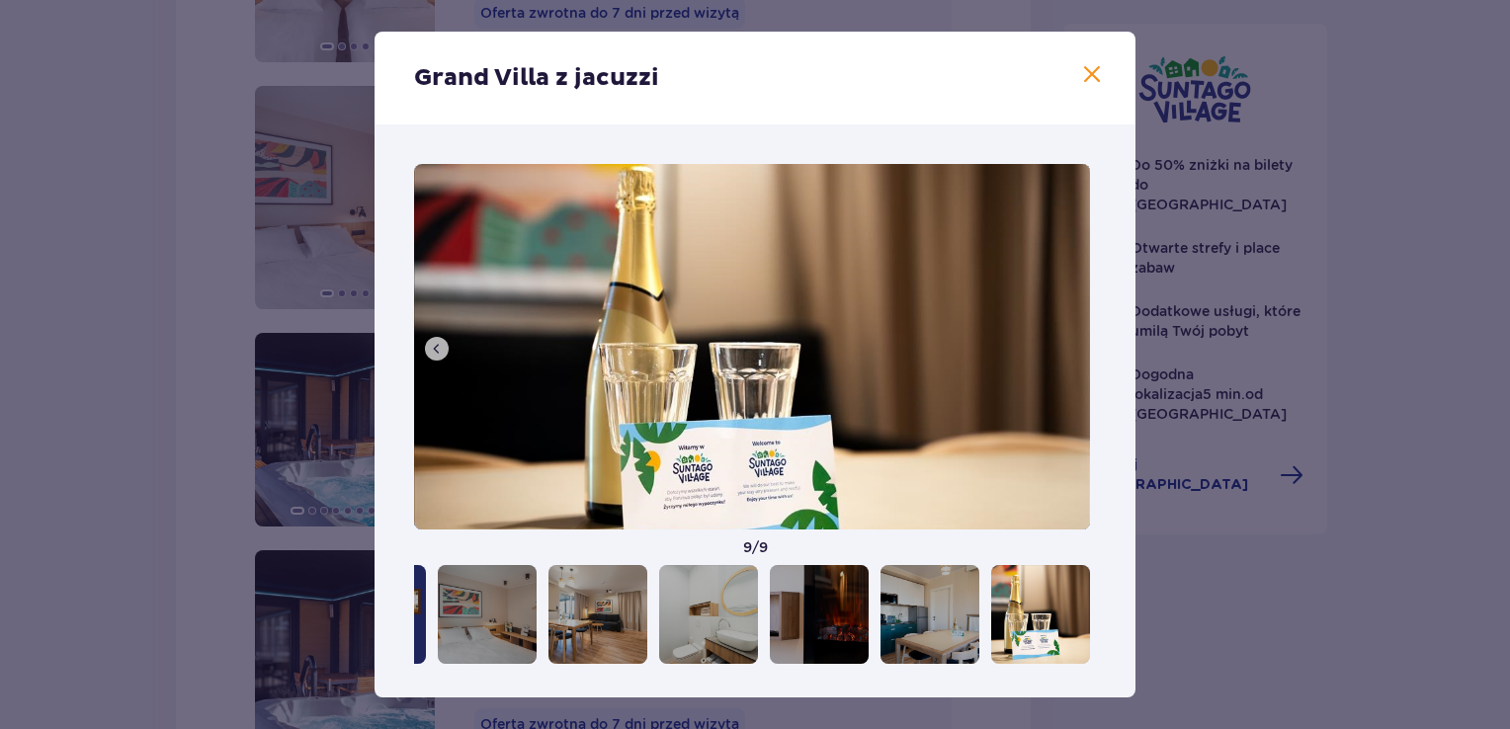
click at [1072, 346] on img at bounding box center [752, 347] width 676 height 366
click at [1198, 556] on div "Grand Villa z jacuzzi 9 / 9" at bounding box center [755, 364] width 1510 height 729
